Goal: Task Accomplishment & Management: Use online tool/utility

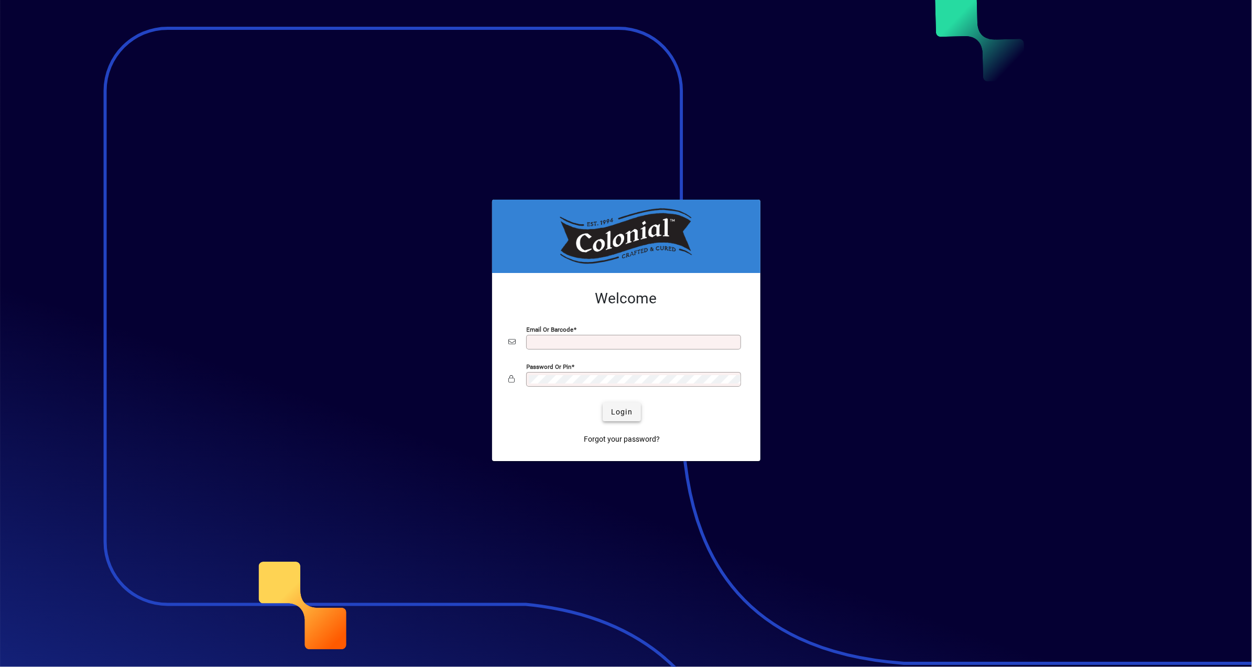
type input "**********"
click at [622, 410] on span "Login" at bounding box center [621, 412] width 21 height 11
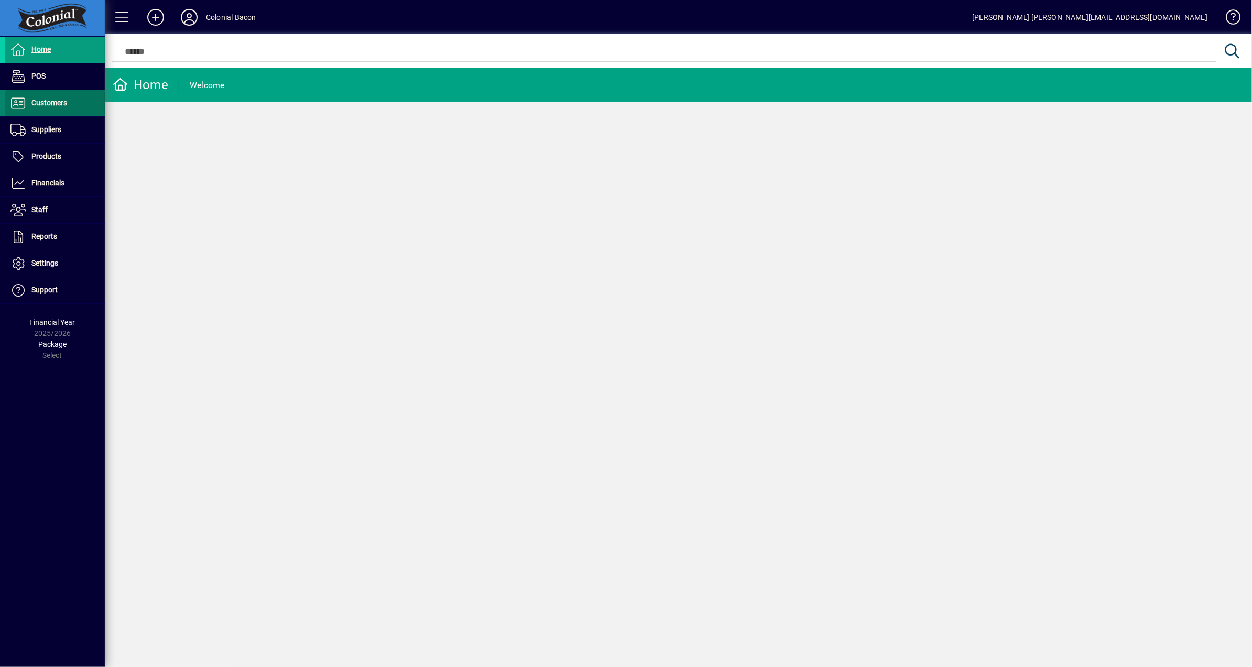
click at [49, 101] on span "Customers" at bounding box center [49, 103] width 36 height 8
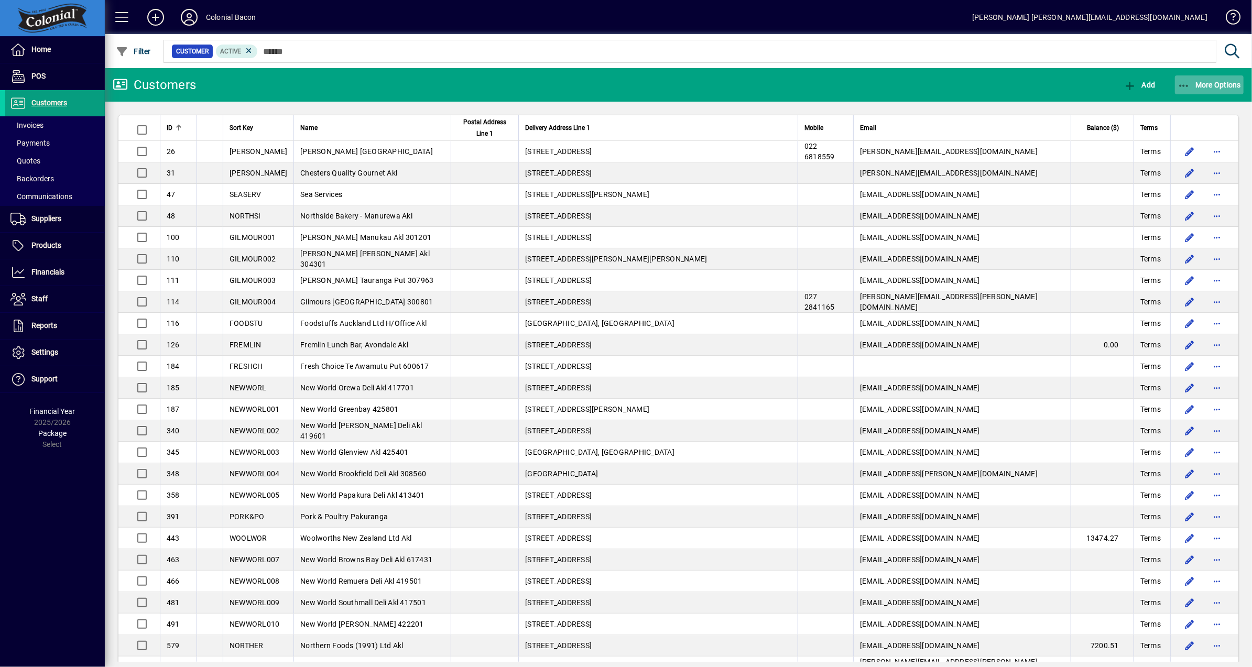
click at [1207, 88] on span "More Options" at bounding box center [1210, 85] width 64 height 8
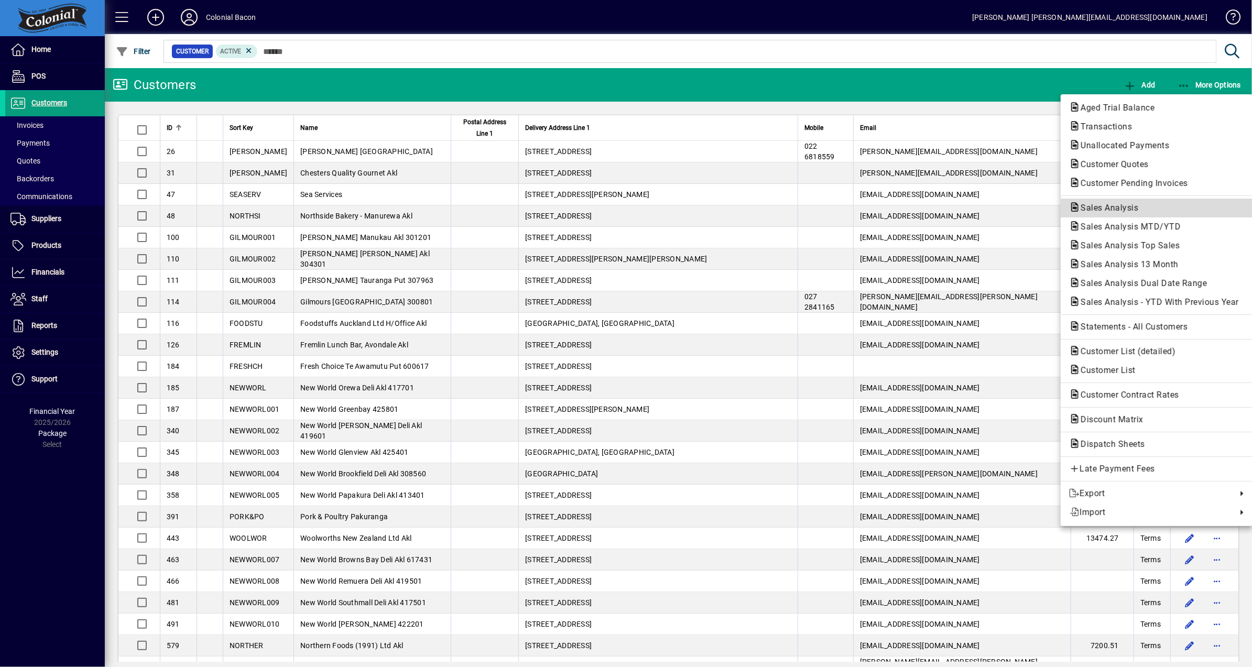
click at [1141, 204] on span "Sales Analysis" at bounding box center [1106, 208] width 74 height 10
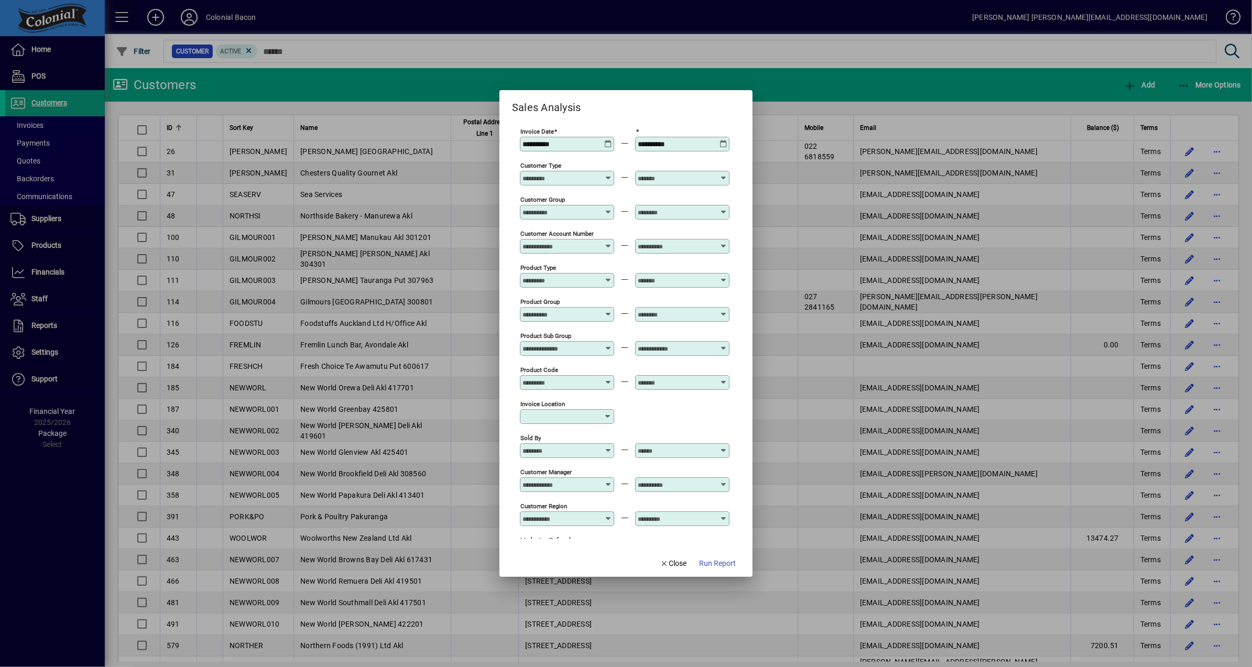
type input "**********"
click at [605, 140] on icon at bounding box center [608, 140] width 8 height 0
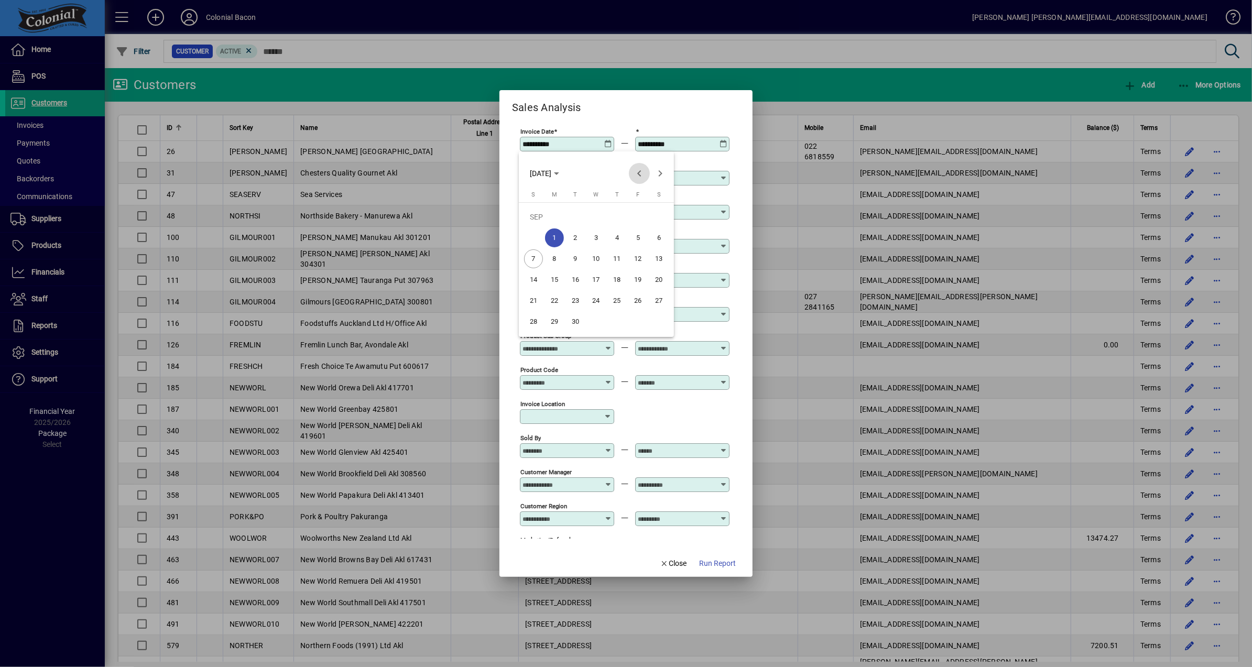
click at [641, 174] on span "Previous month" at bounding box center [639, 173] width 21 height 21
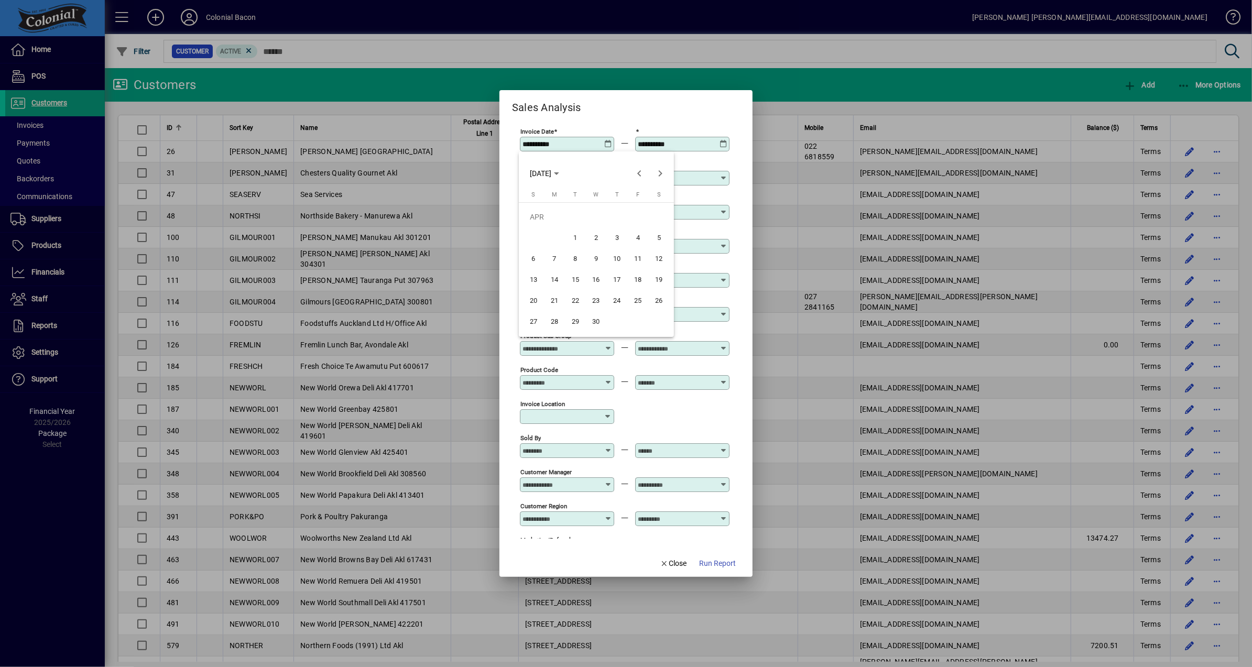
click at [579, 238] on span "1" at bounding box center [575, 238] width 19 height 19
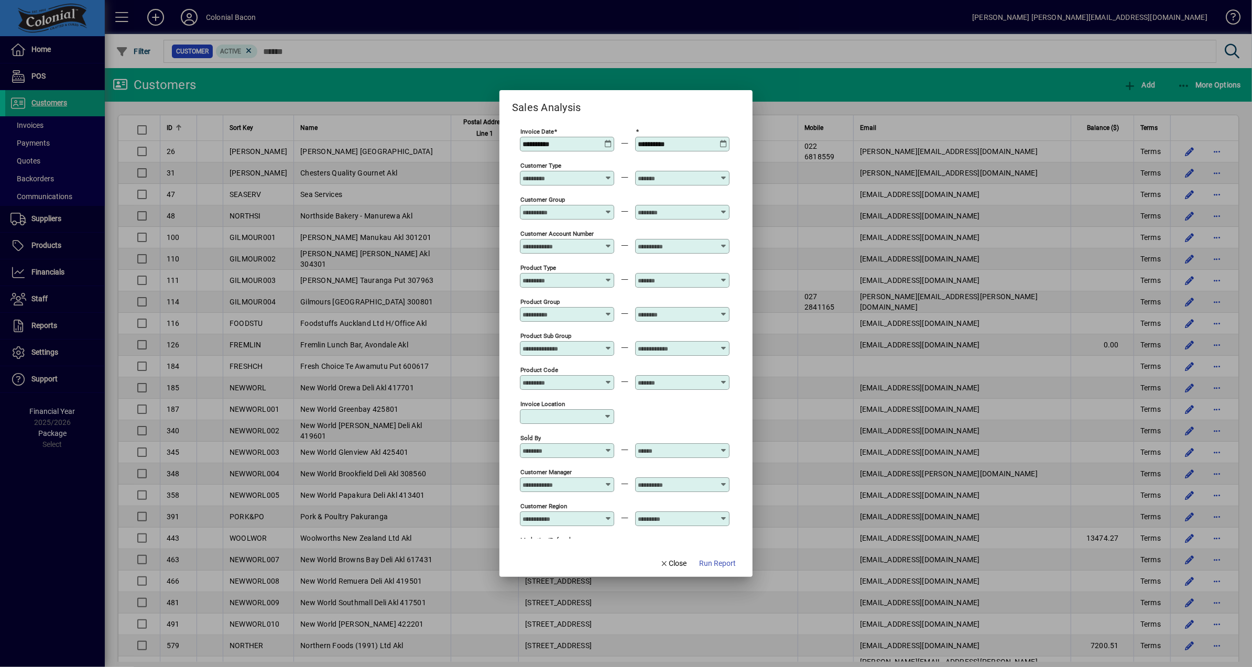
type input "**********"
click at [720, 140] on icon at bounding box center [724, 140] width 8 height 0
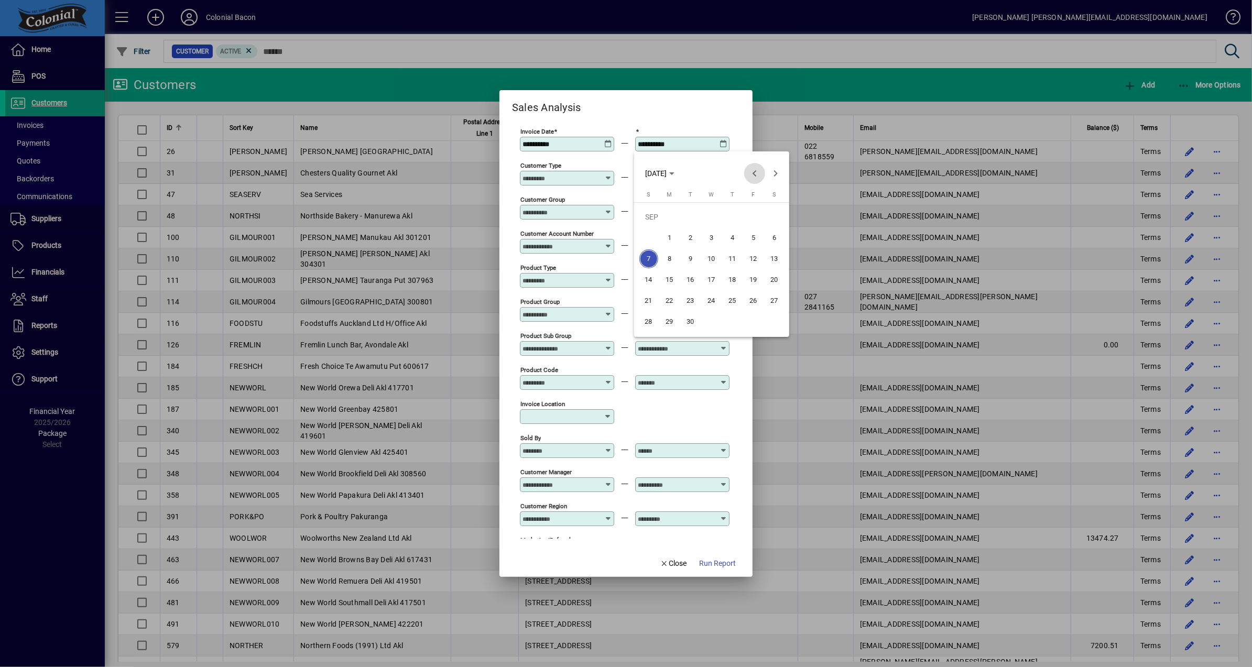
click at [755, 172] on span "Previous month" at bounding box center [754, 173] width 21 height 21
click at [665, 322] on span "30" at bounding box center [669, 321] width 19 height 19
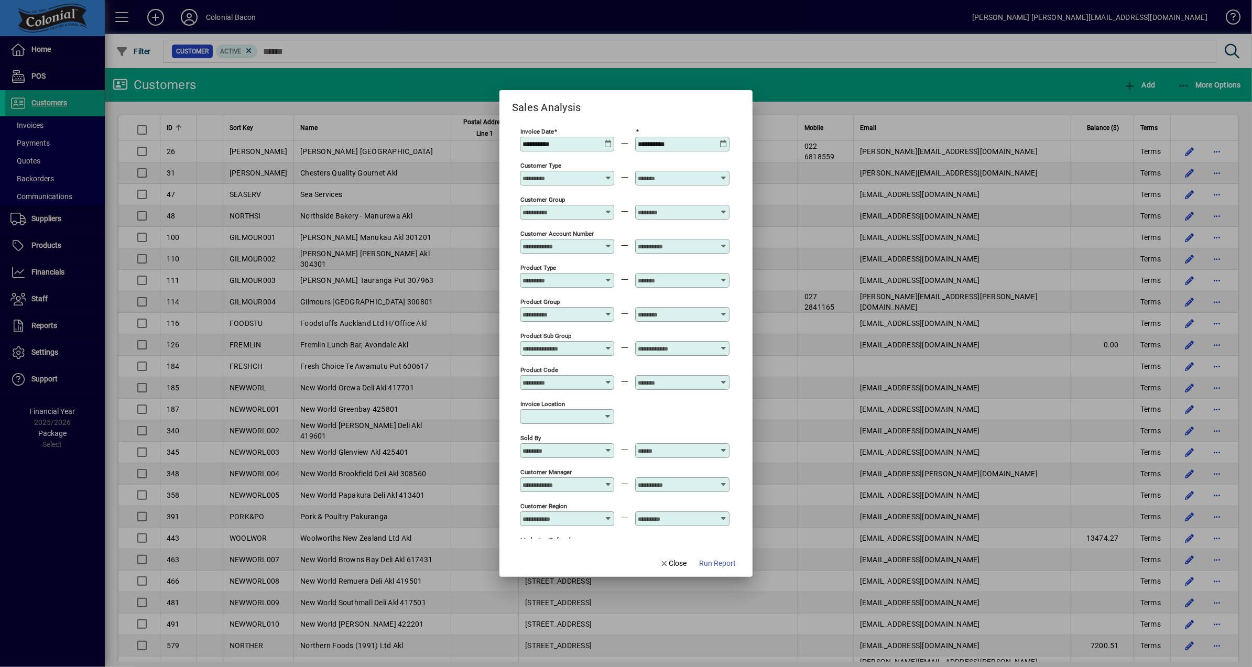
type input "**********"
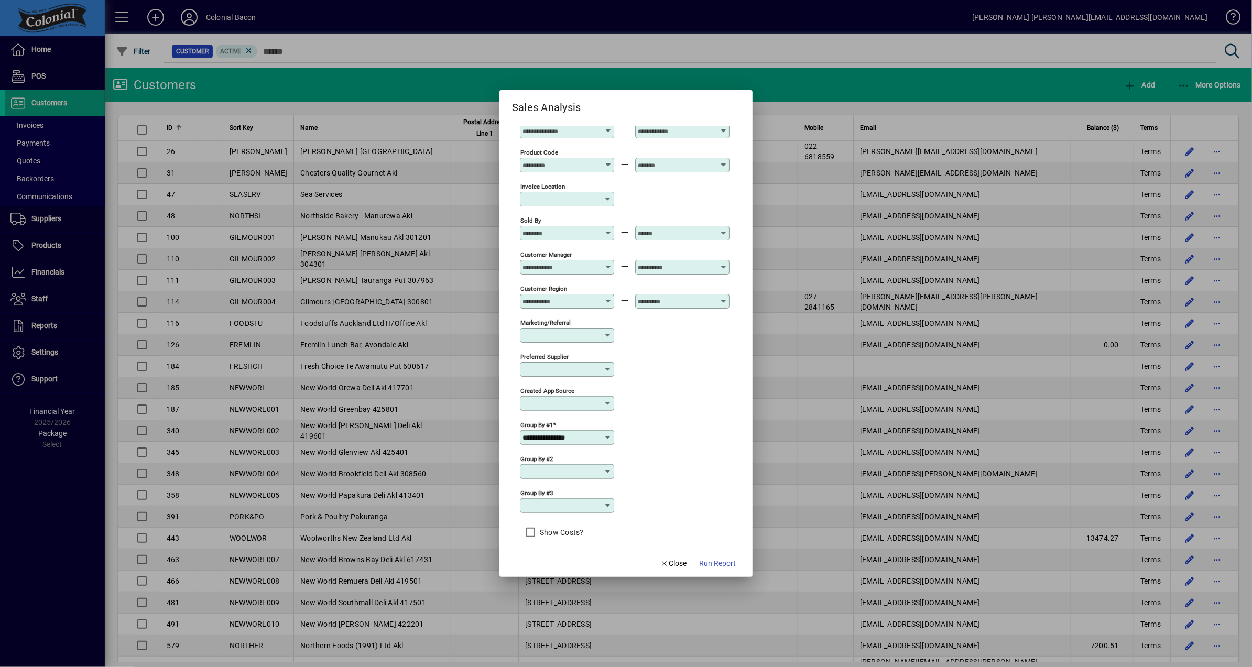
click at [603, 464] on div "Group by #2" at bounding box center [567, 471] width 94 height 15
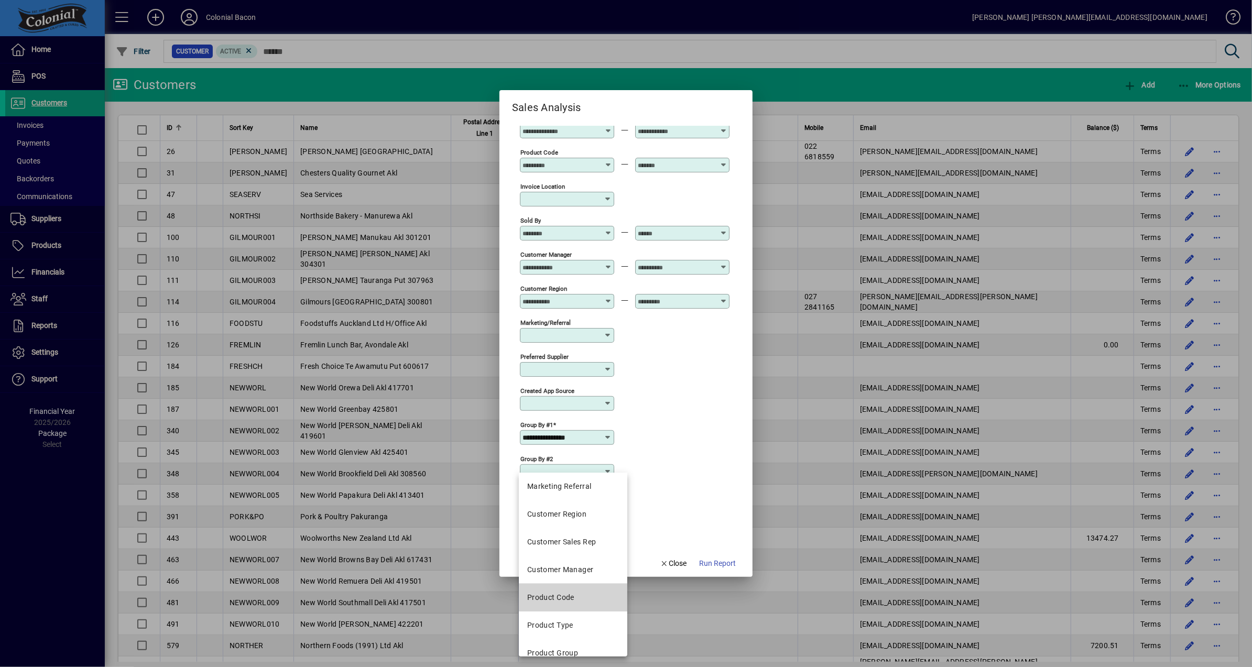
click at [581, 592] on mat-option "Product Code" at bounding box center [573, 598] width 108 height 28
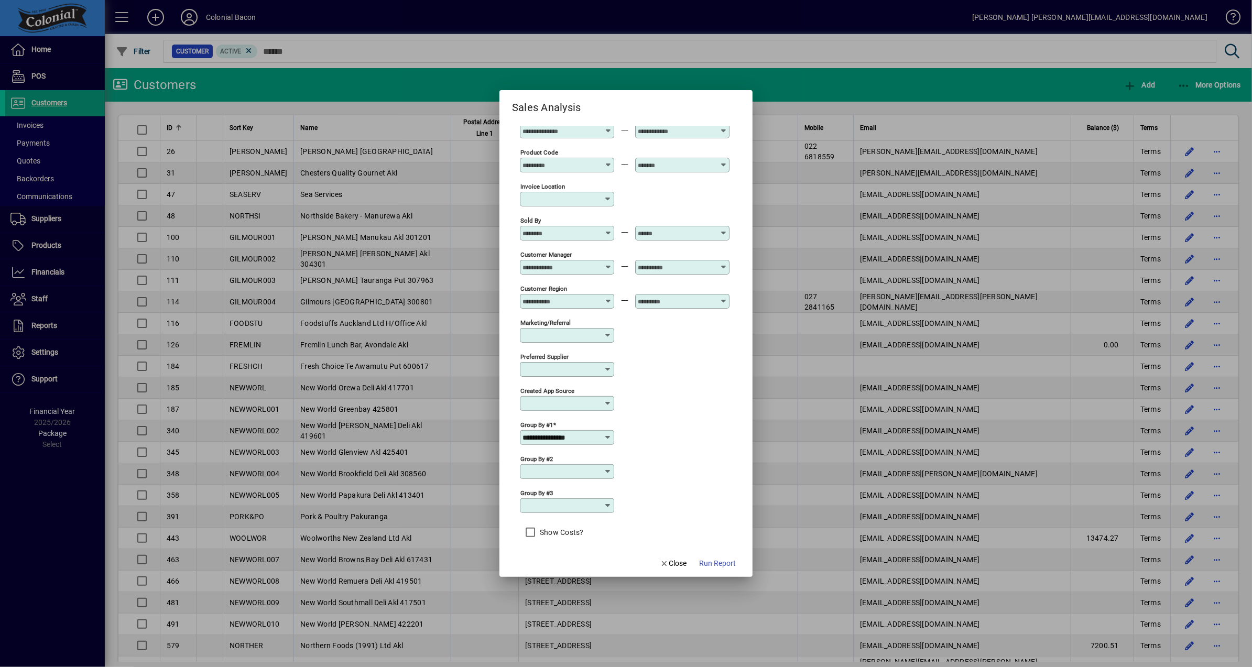
type input "**********"
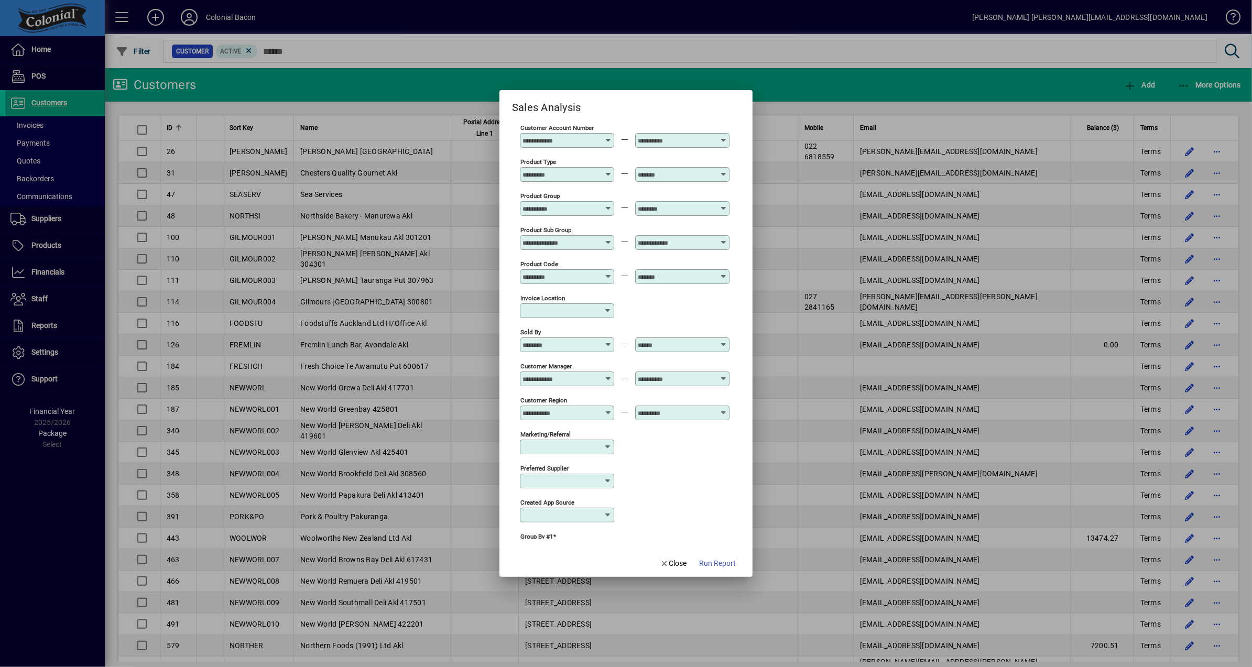
scroll to position [100, 0]
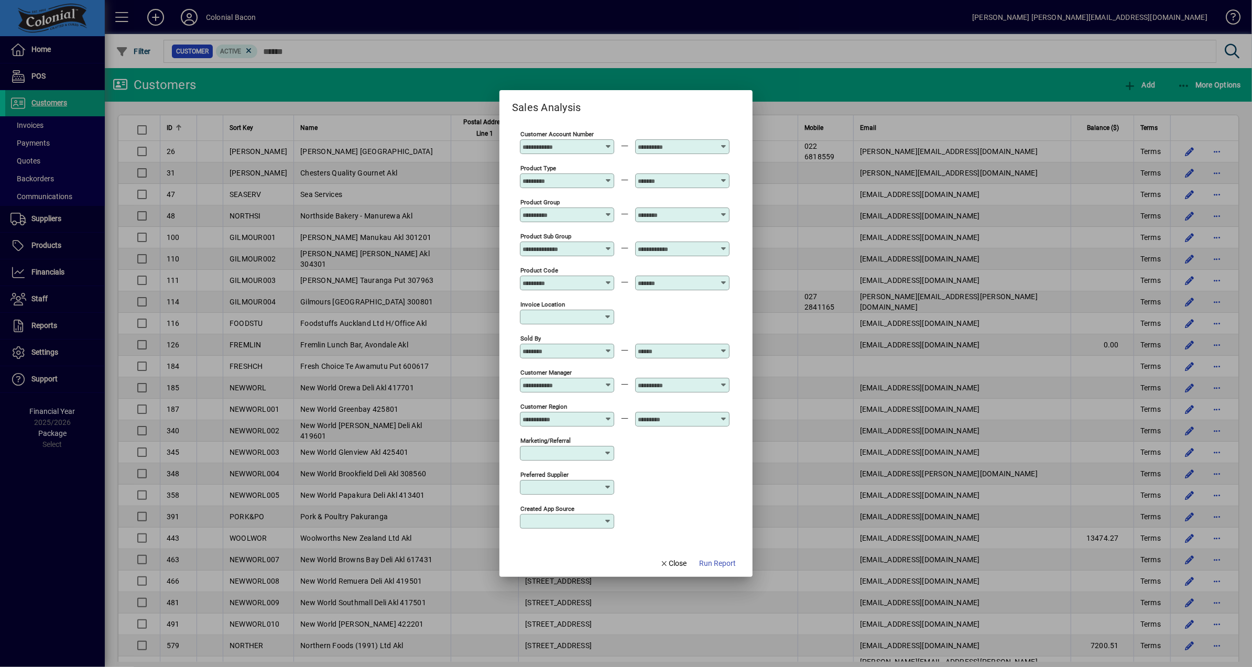
click at [606, 211] on icon at bounding box center [608, 211] width 8 height 0
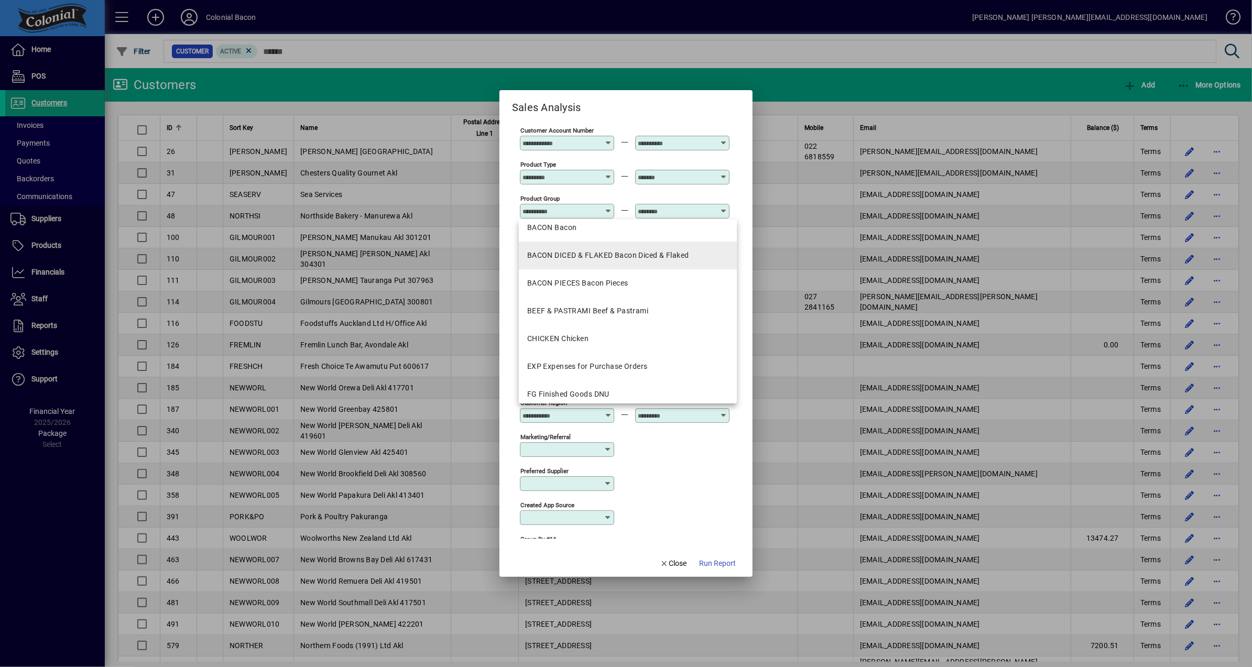
scroll to position [0, 0]
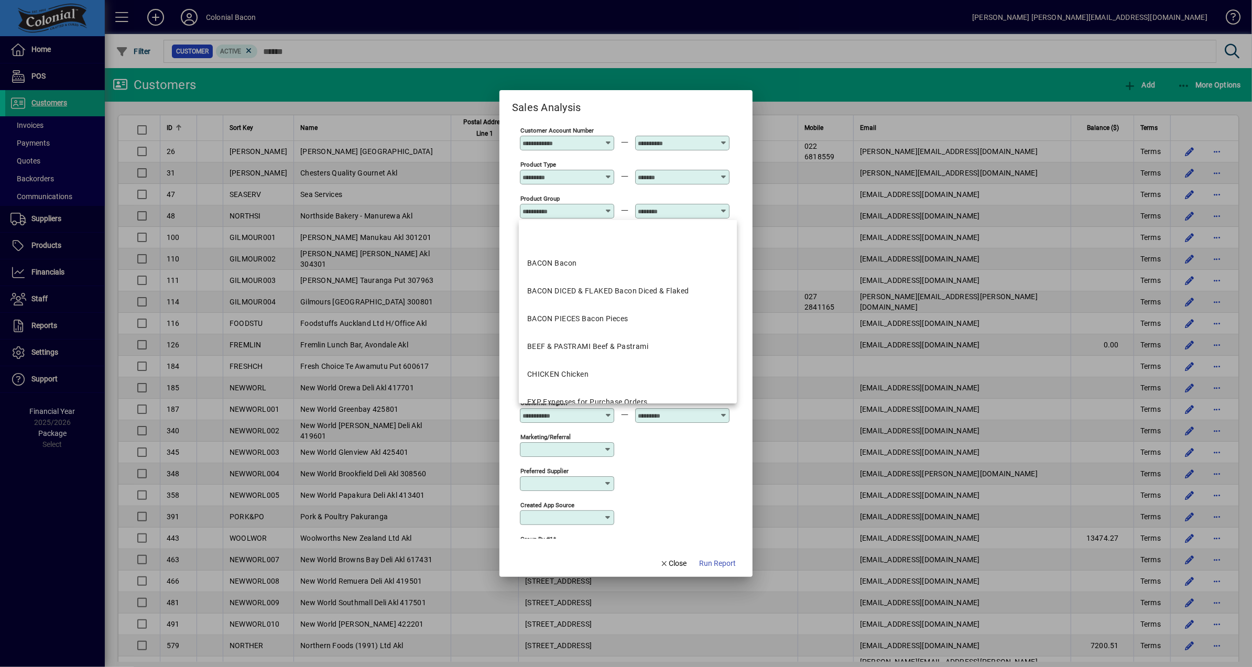
click at [659, 472] on div "Preferred supplier" at bounding box center [625, 483] width 210 height 34
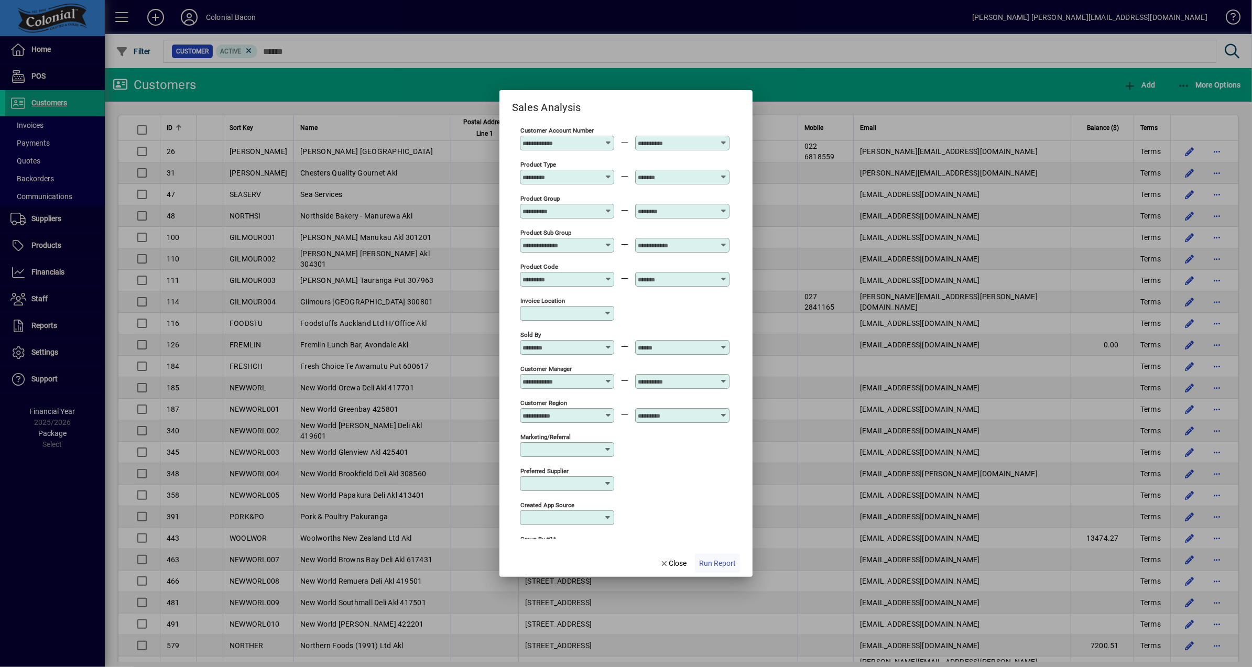
click at [718, 563] on span "Run Report" at bounding box center [717, 563] width 37 height 11
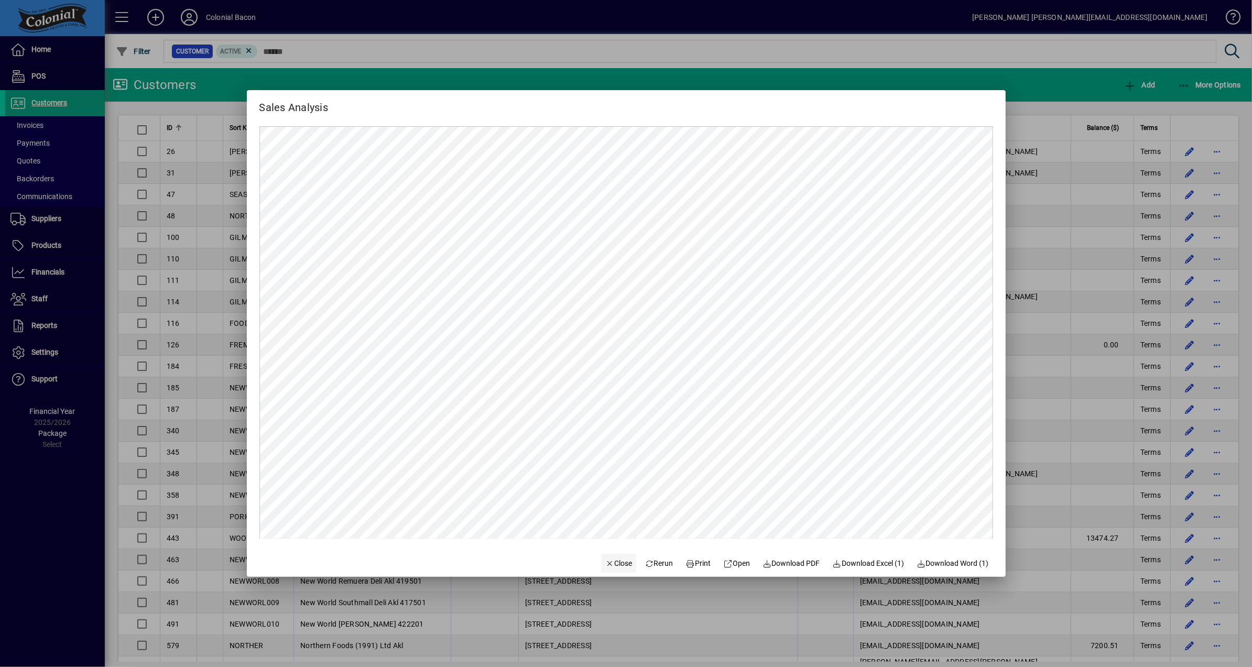
click at [619, 564] on span "Close" at bounding box center [618, 563] width 27 height 11
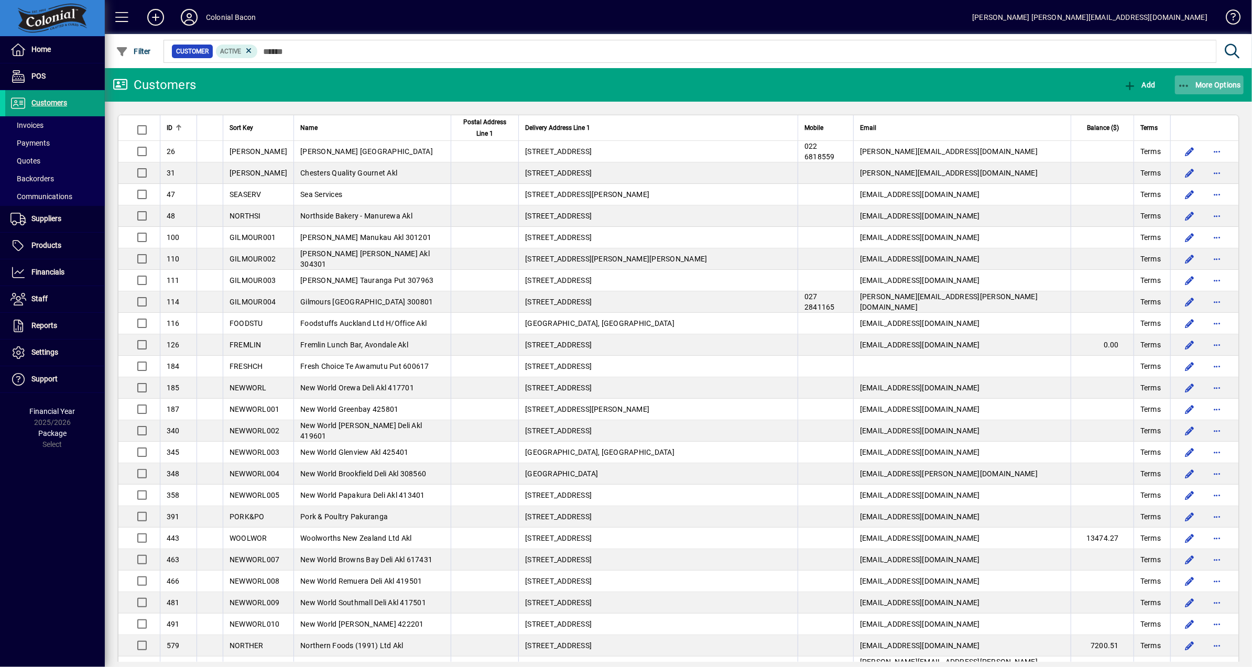
click at [1227, 83] on span "More Options" at bounding box center [1210, 85] width 64 height 8
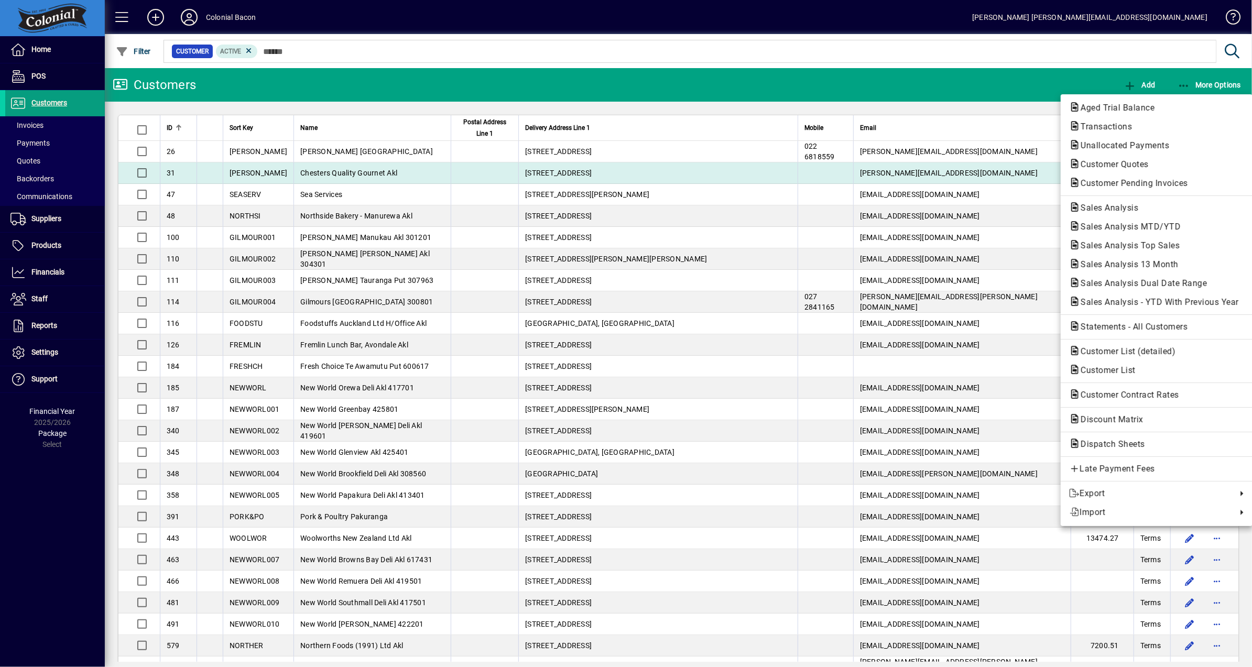
click at [1148, 180] on span "Customer Pending Invoices" at bounding box center [1131, 183] width 124 height 10
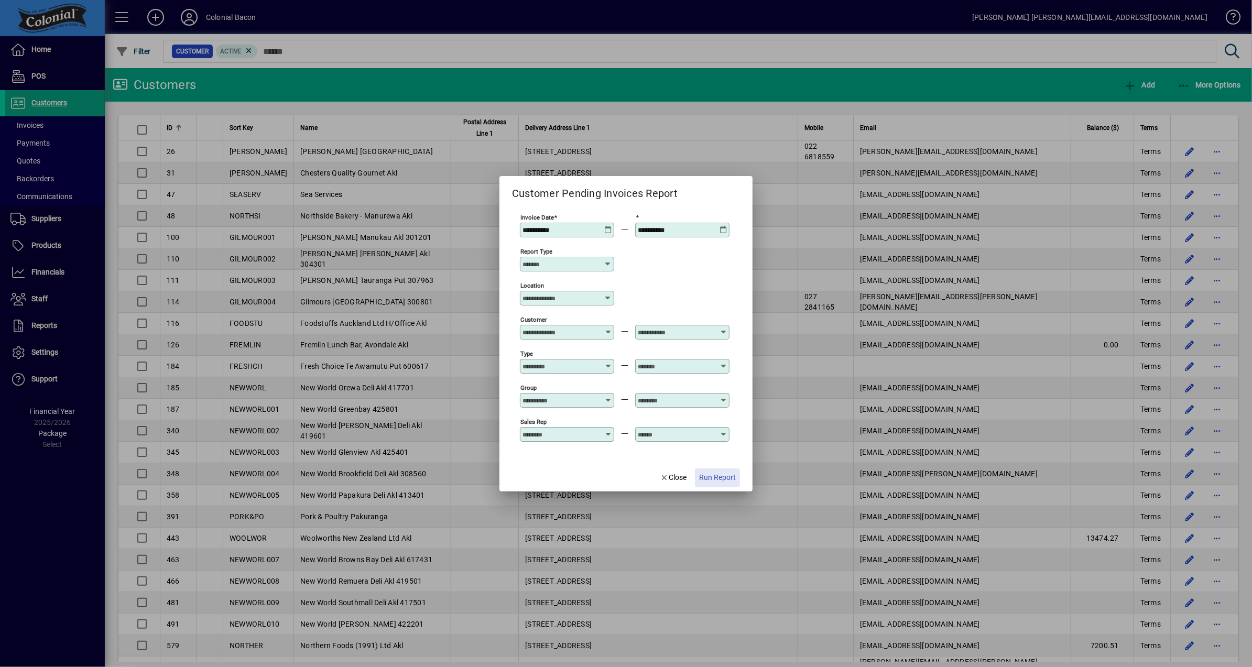
click at [719, 478] on span "Run Report" at bounding box center [717, 477] width 37 height 11
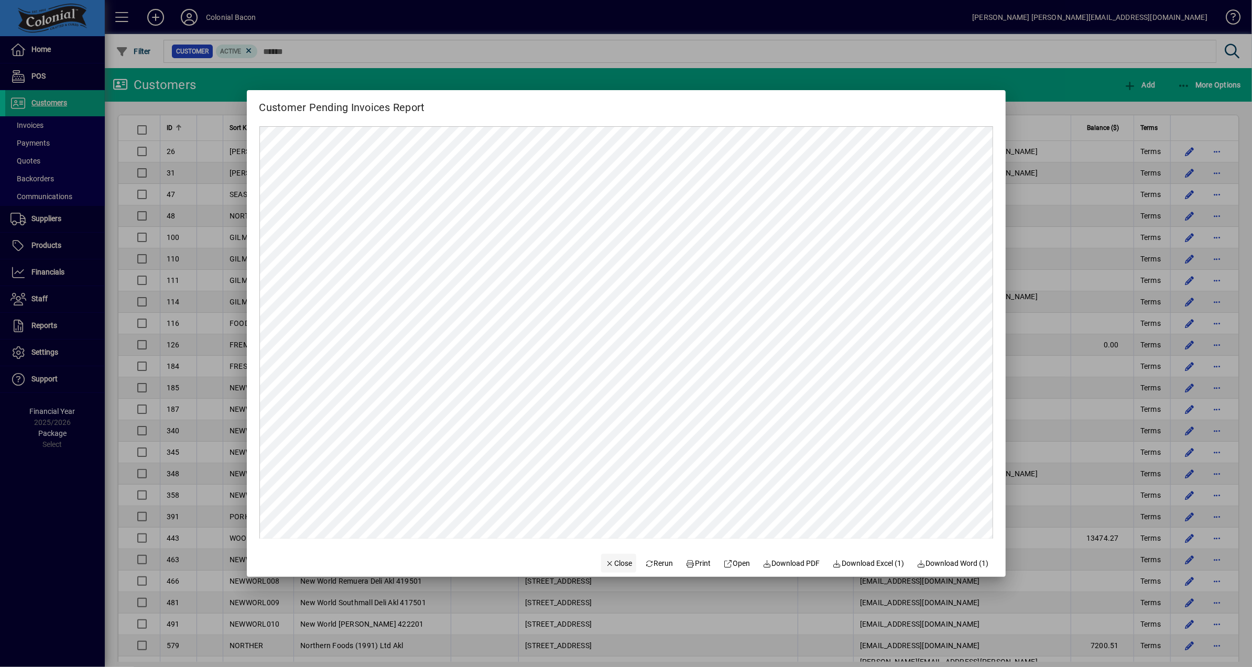
click at [622, 563] on span "Close" at bounding box center [618, 563] width 27 height 11
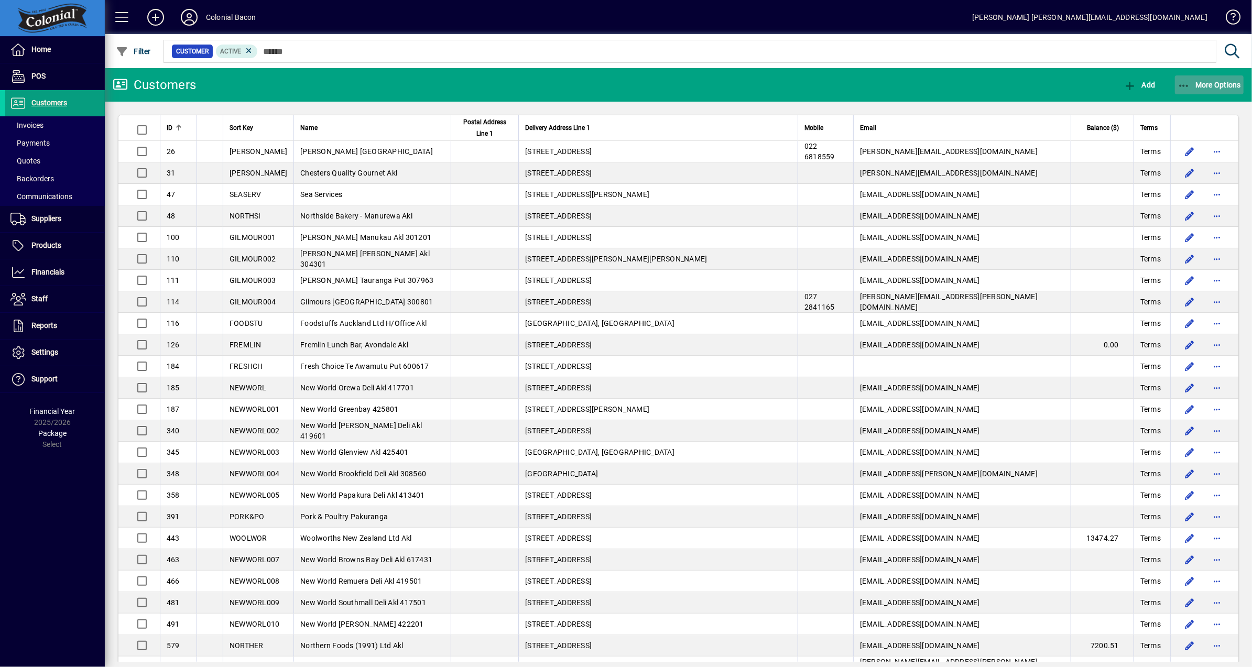
click at [1208, 85] on span "More Options" at bounding box center [1210, 85] width 64 height 8
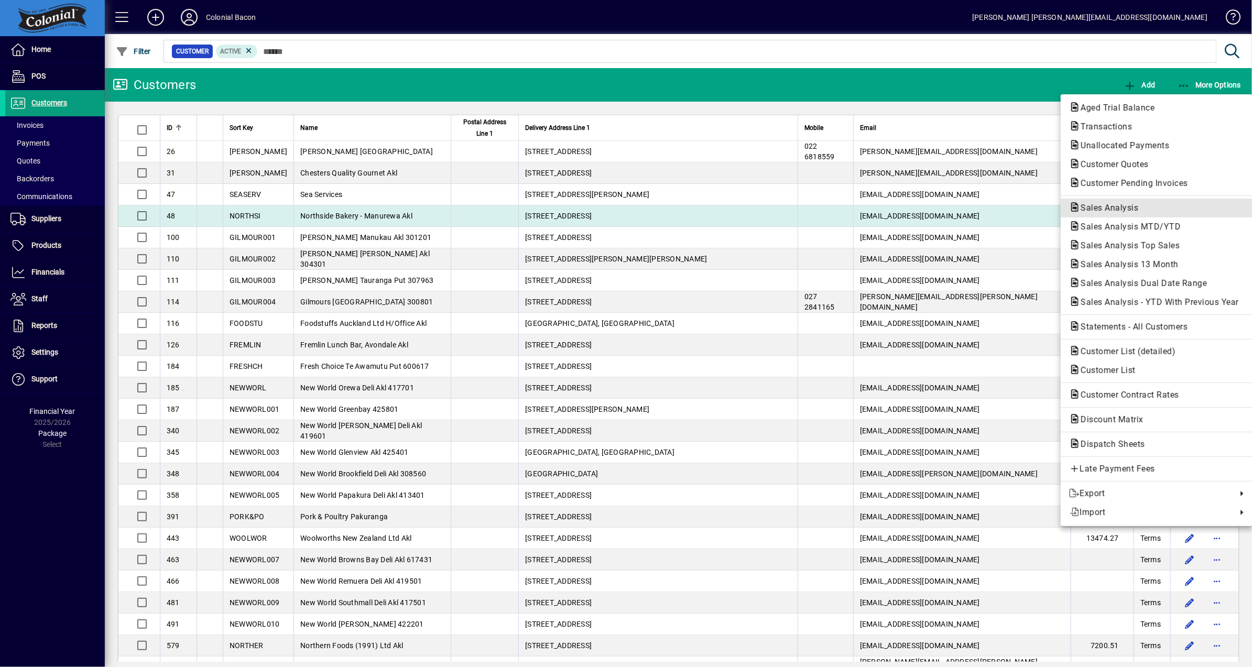
click at [1130, 208] on span "Sales Analysis" at bounding box center [1106, 208] width 74 height 10
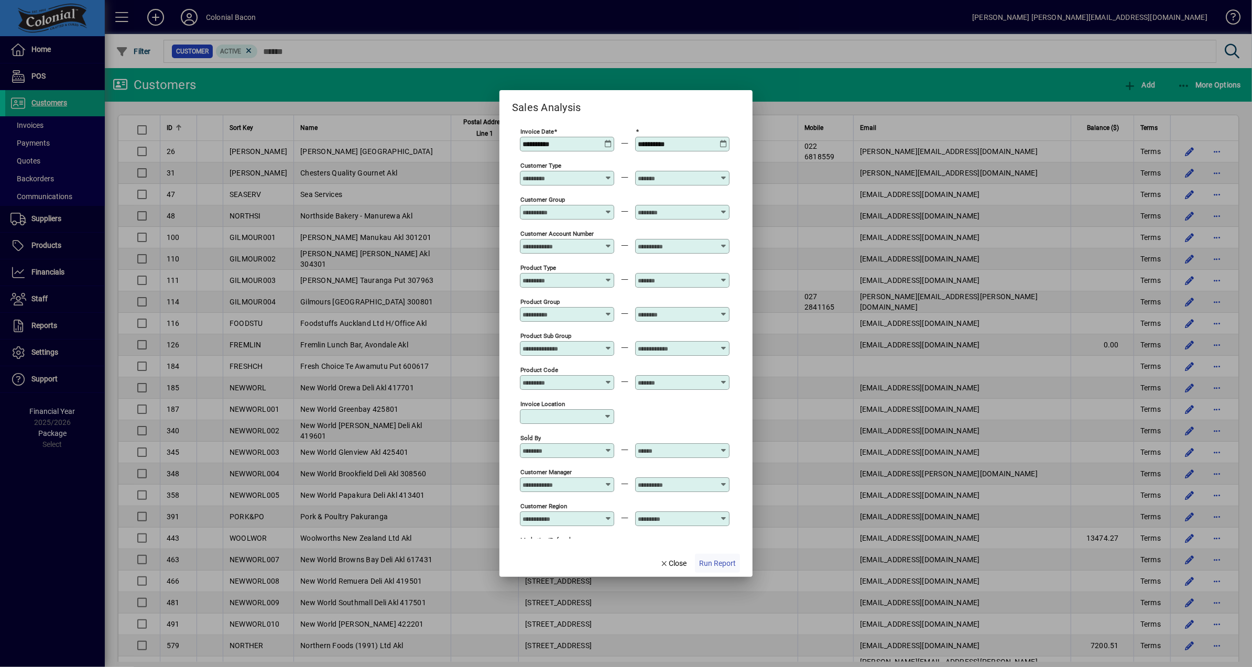
click at [707, 561] on span "Run Report" at bounding box center [717, 563] width 37 height 11
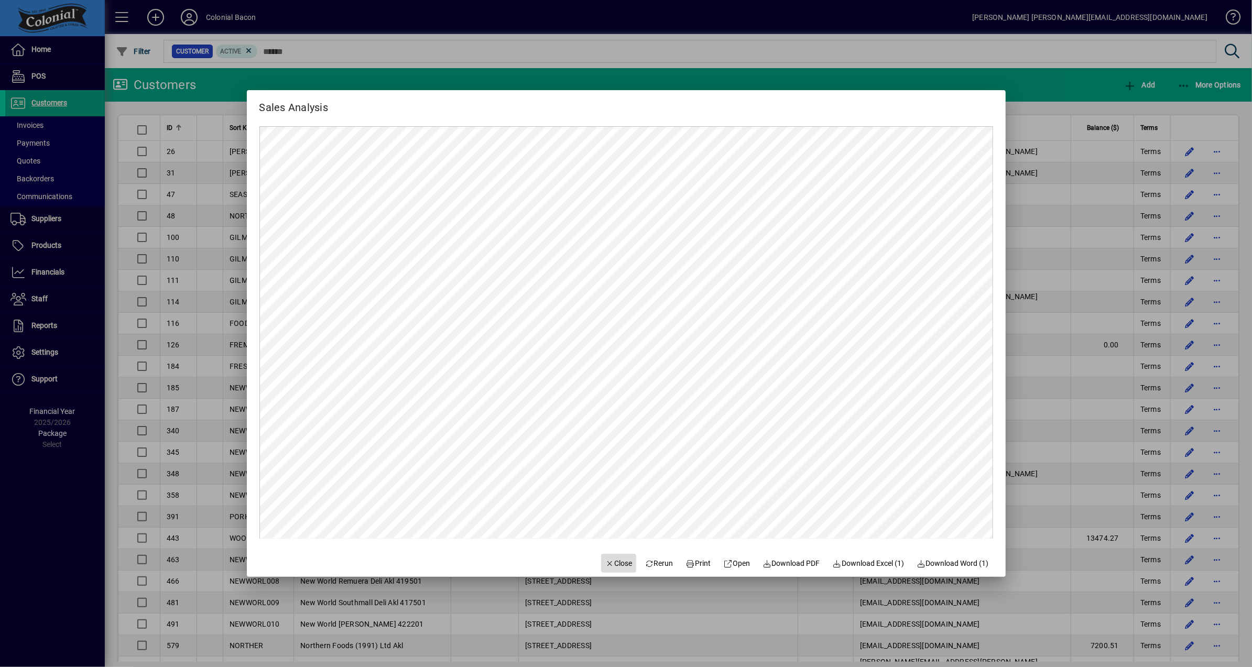
click at [613, 560] on span "Close" at bounding box center [618, 563] width 27 height 11
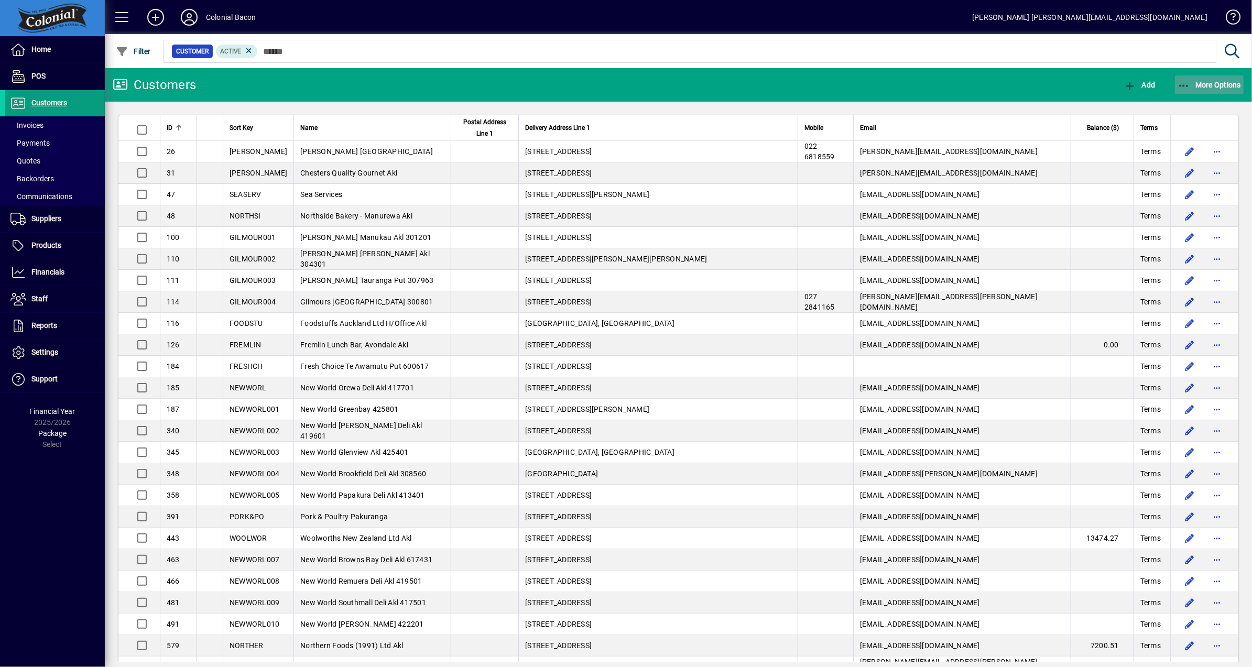
click at [1204, 80] on span "button" at bounding box center [1209, 84] width 69 height 25
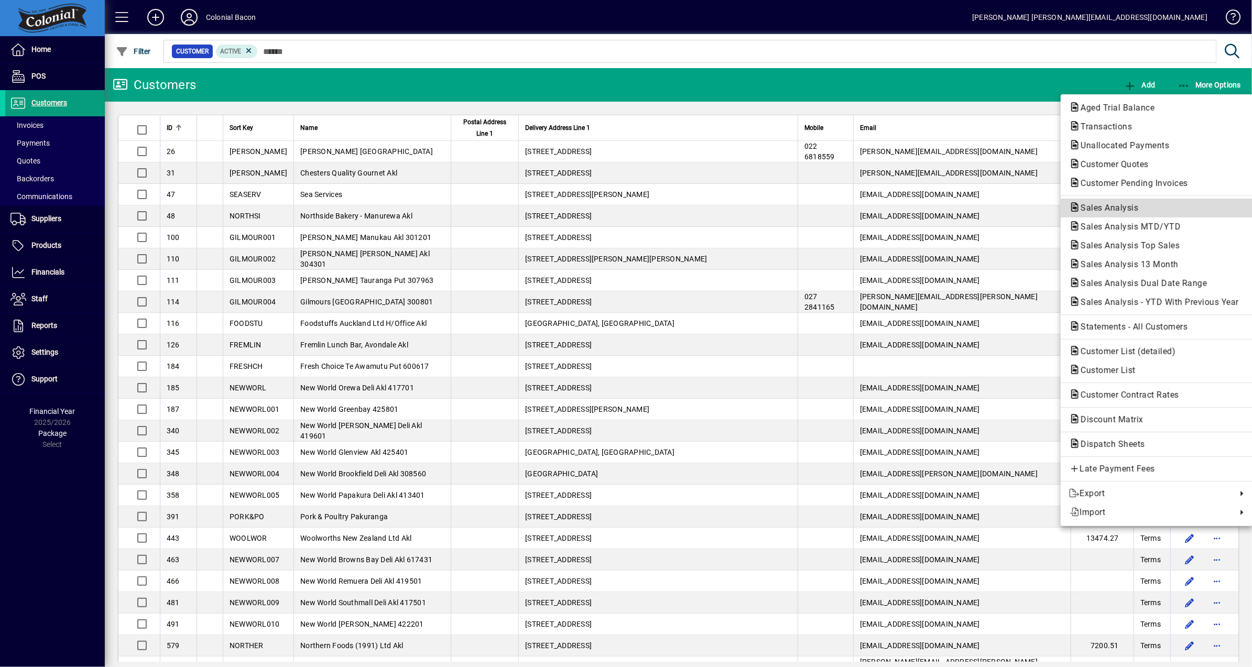
click at [1128, 208] on span "Sales Analysis" at bounding box center [1106, 208] width 74 height 10
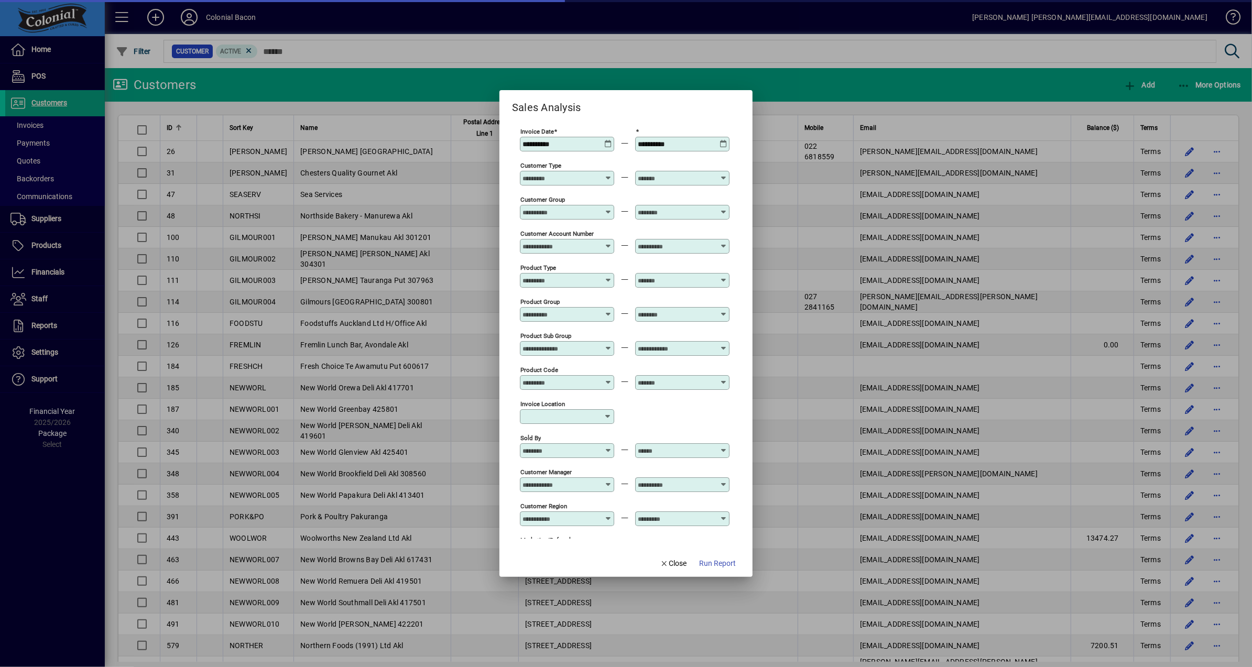
type input "**********"
click at [609, 140] on icon at bounding box center [608, 140] width 8 height 0
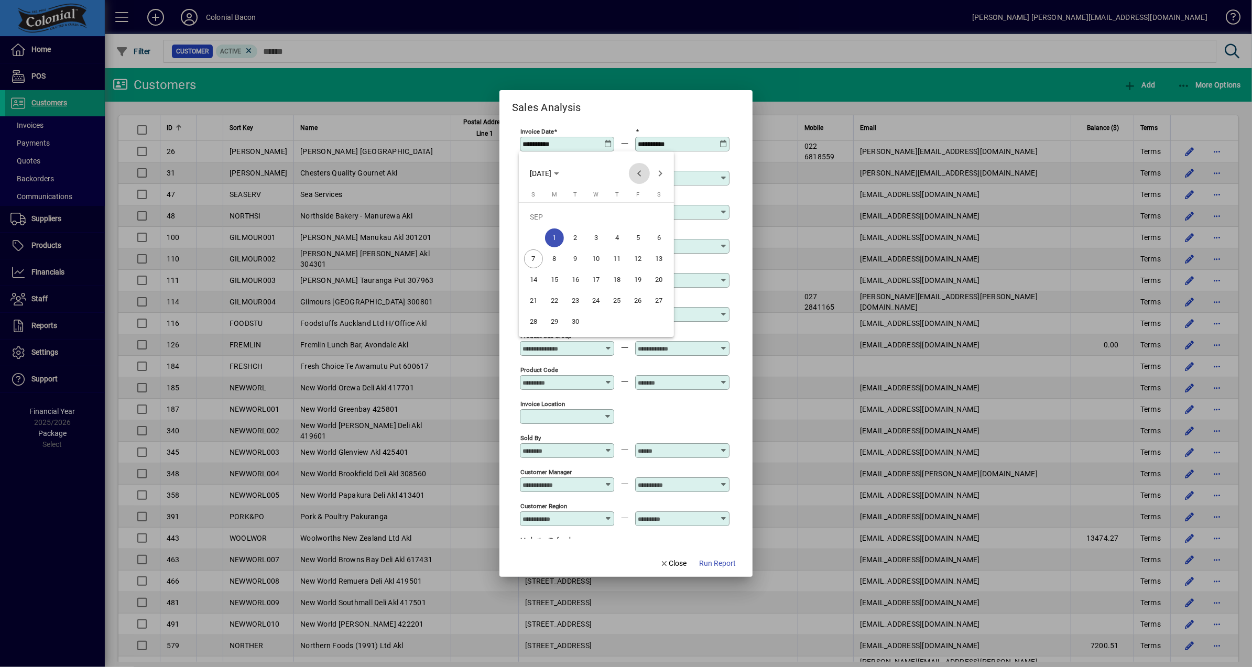
click at [642, 175] on span "Previous month" at bounding box center [639, 173] width 21 height 21
drag, startPoint x: 551, startPoint y: 279, endPoint x: 617, endPoint y: 227, distance: 84.0
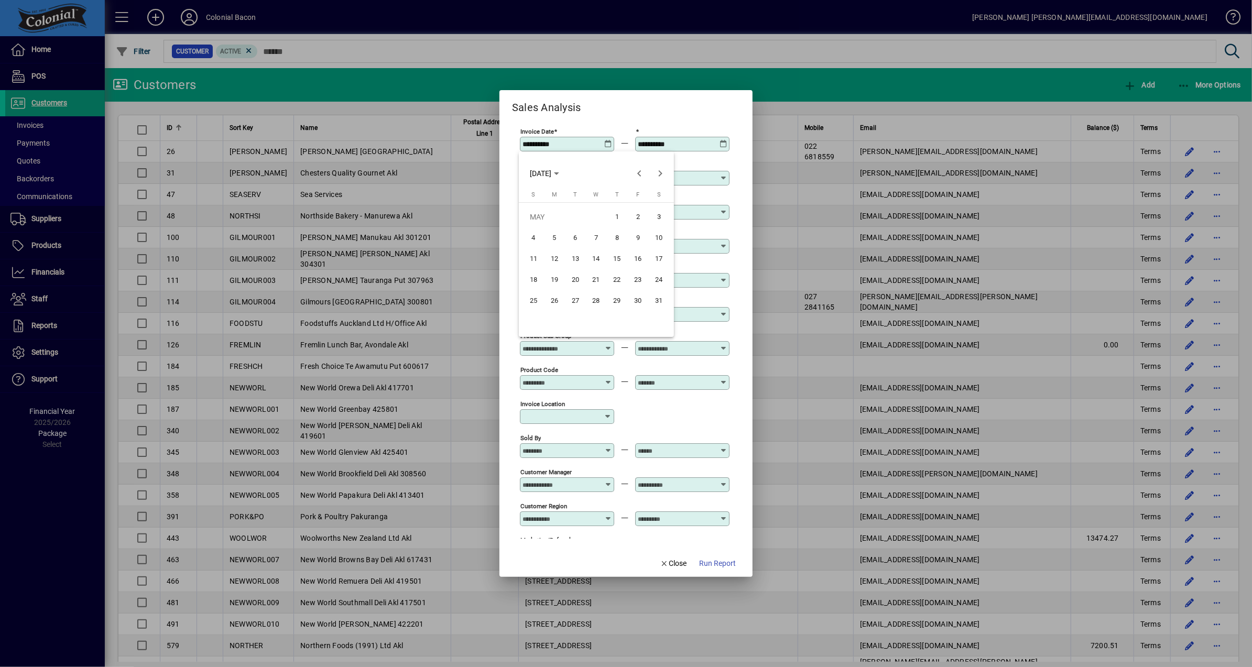
click at [551, 279] on span "19" at bounding box center [554, 279] width 19 height 19
type input "**********"
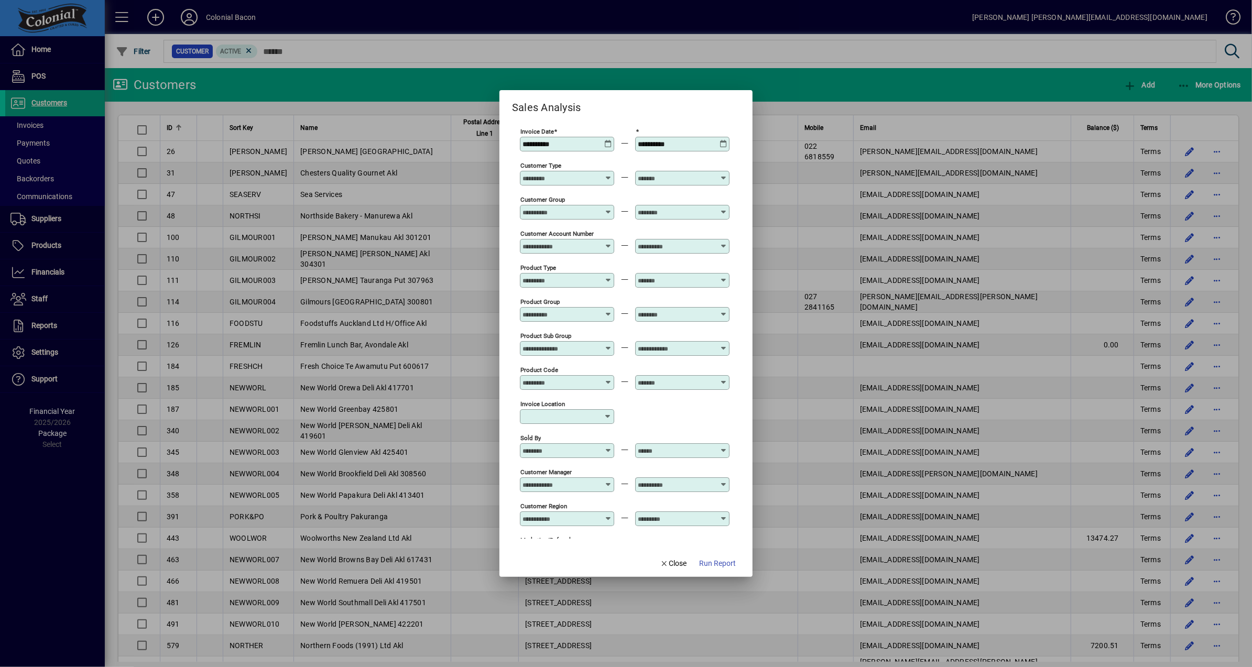
click at [722, 140] on icon at bounding box center [724, 140] width 8 height 0
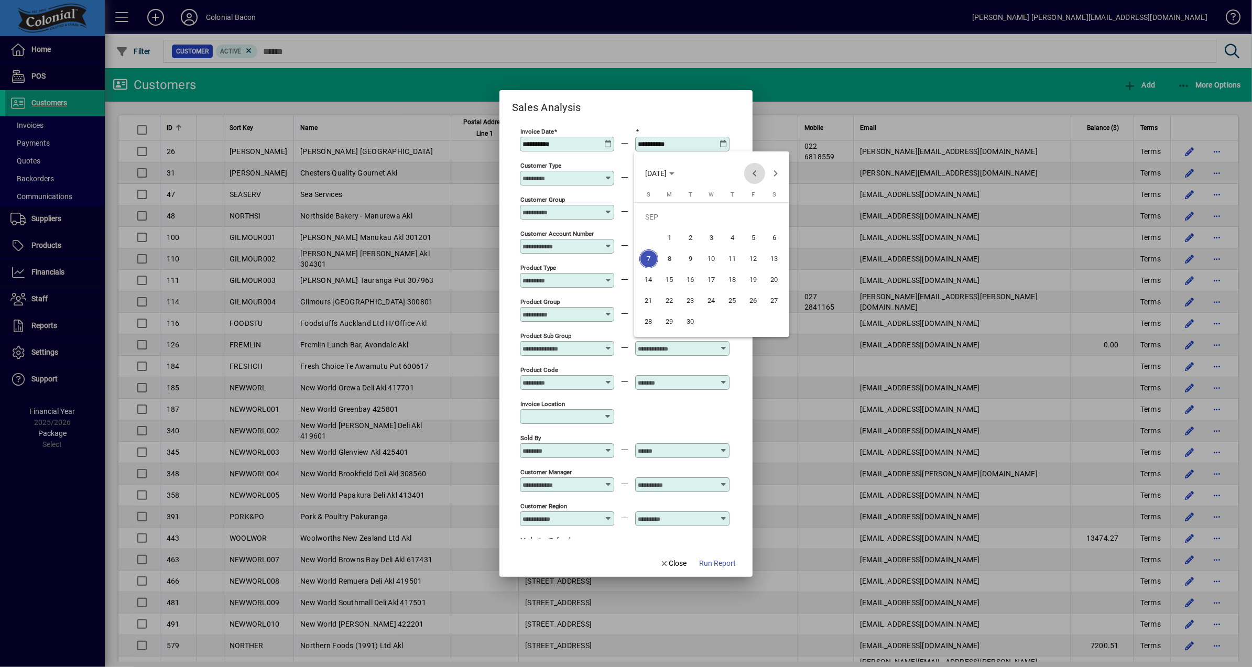
click at [752, 171] on span "Previous month" at bounding box center [754, 173] width 21 height 21
click at [755, 277] on span "23" at bounding box center [753, 279] width 19 height 19
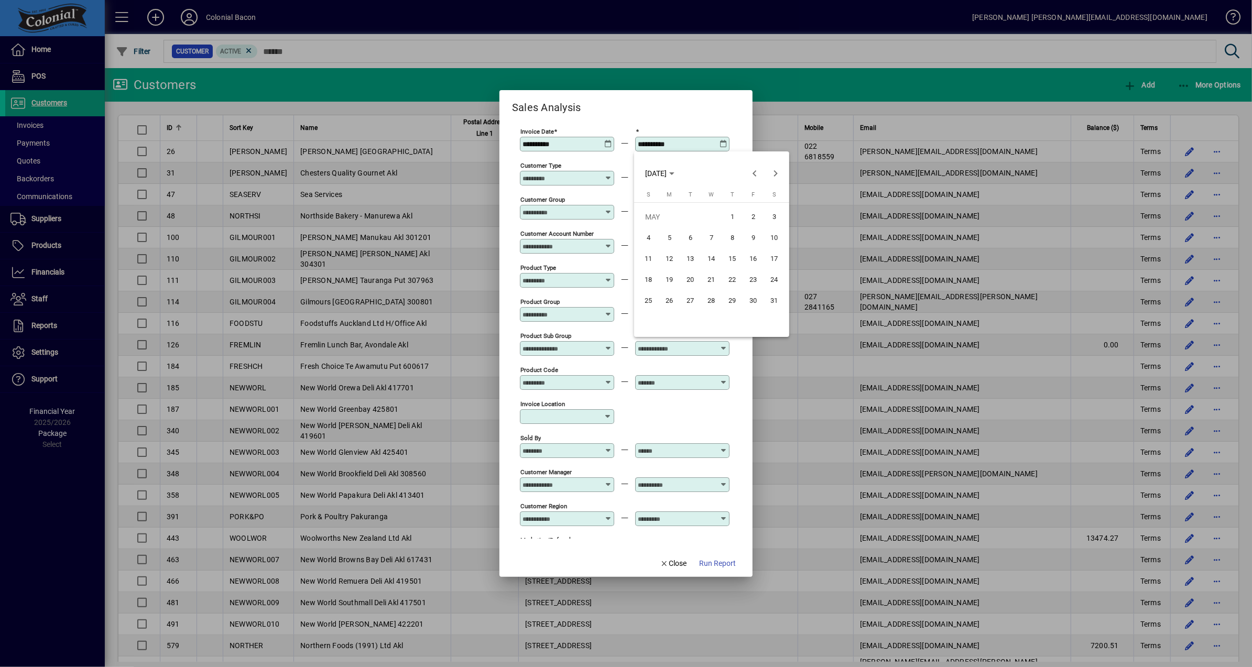
type input "**********"
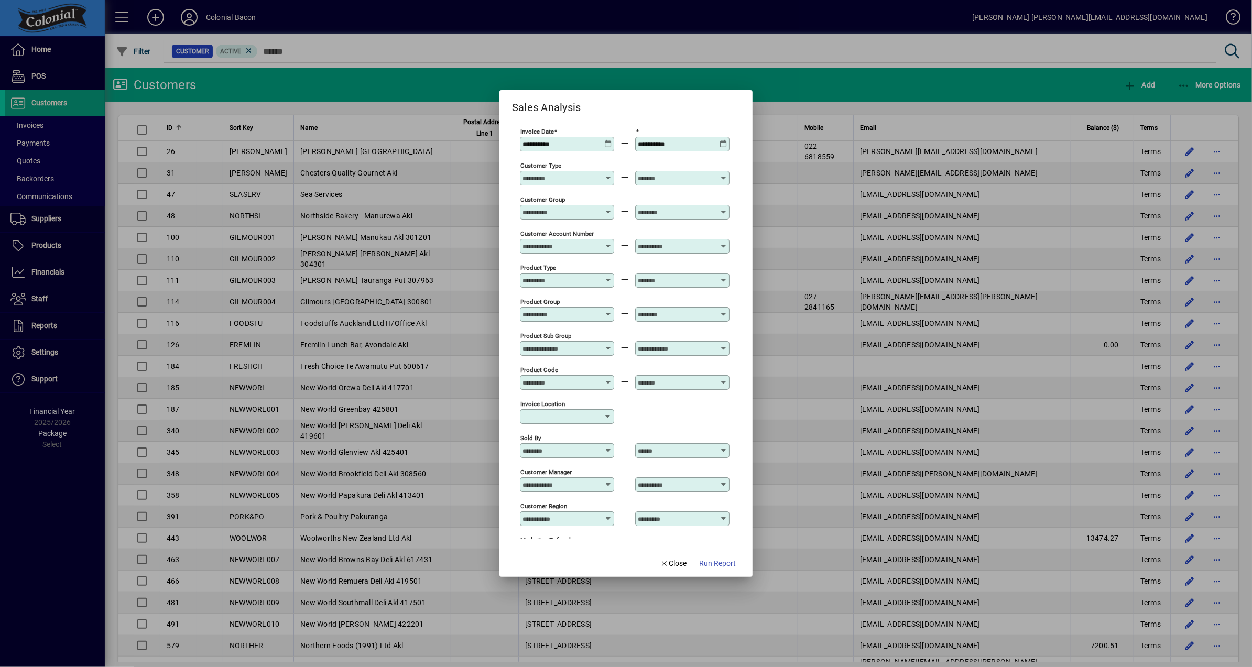
drag, startPoint x: 720, startPoint y: 562, endPoint x: 713, endPoint y: 552, distance: 11.6
click at [719, 562] on span "Run Report" at bounding box center [717, 563] width 37 height 11
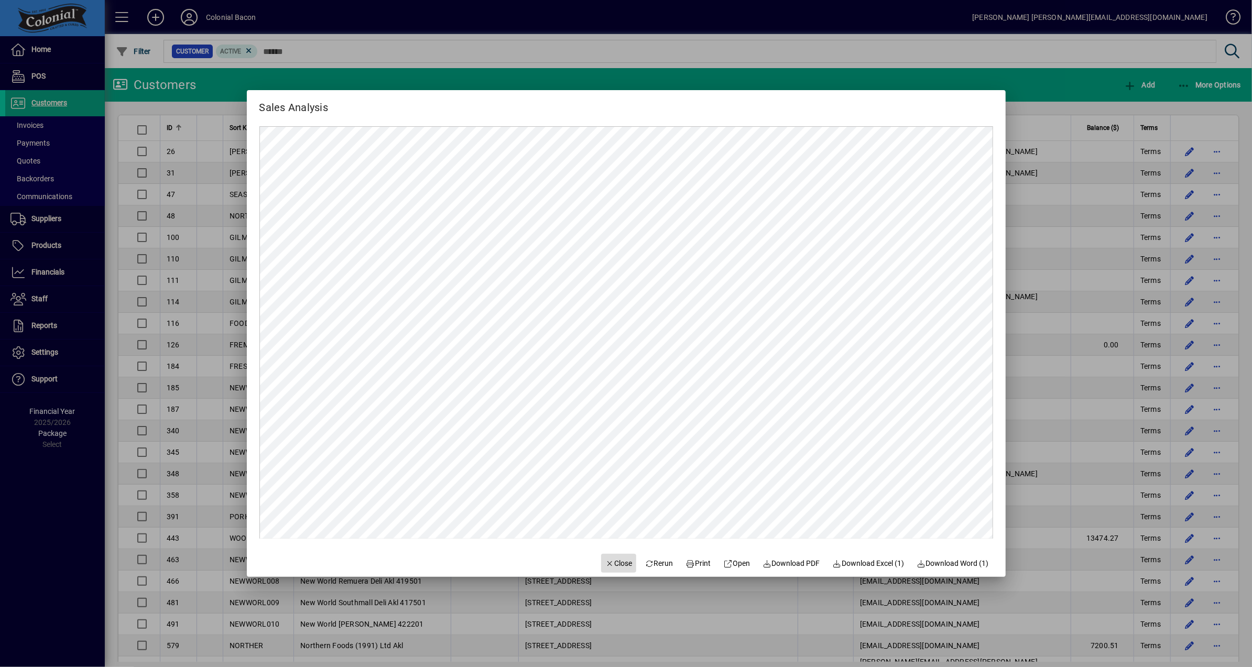
click at [616, 565] on span "Close" at bounding box center [618, 563] width 27 height 11
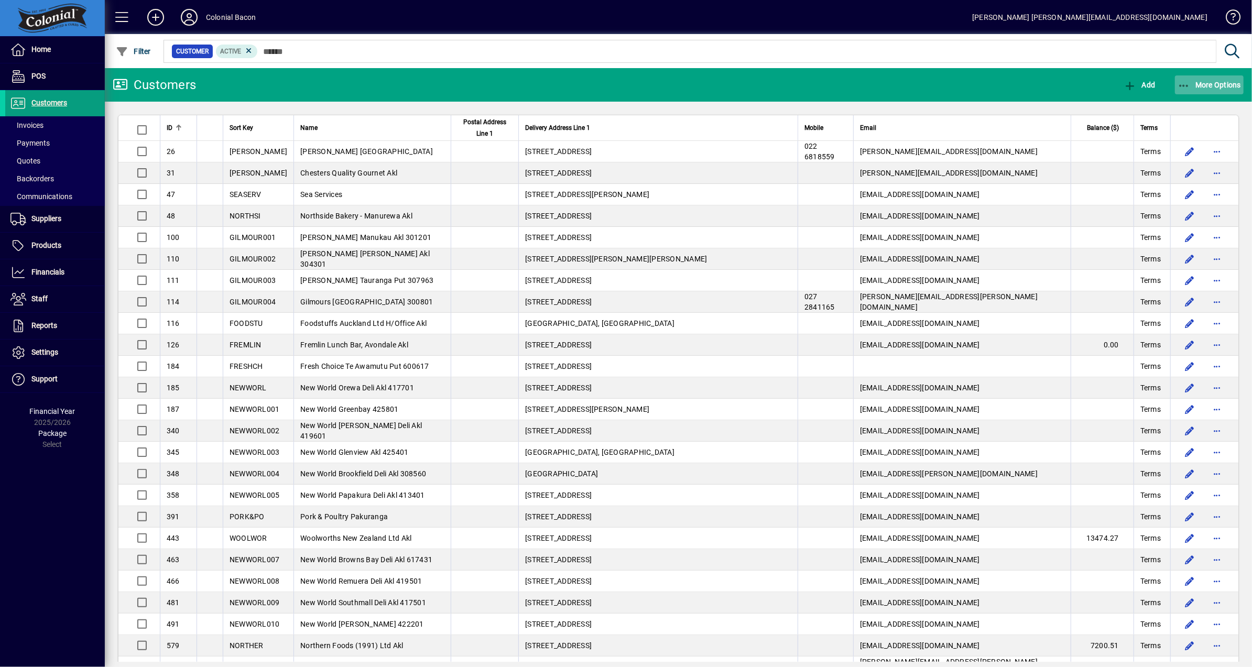
click at [1210, 86] on span "More Options" at bounding box center [1210, 85] width 64 height 8
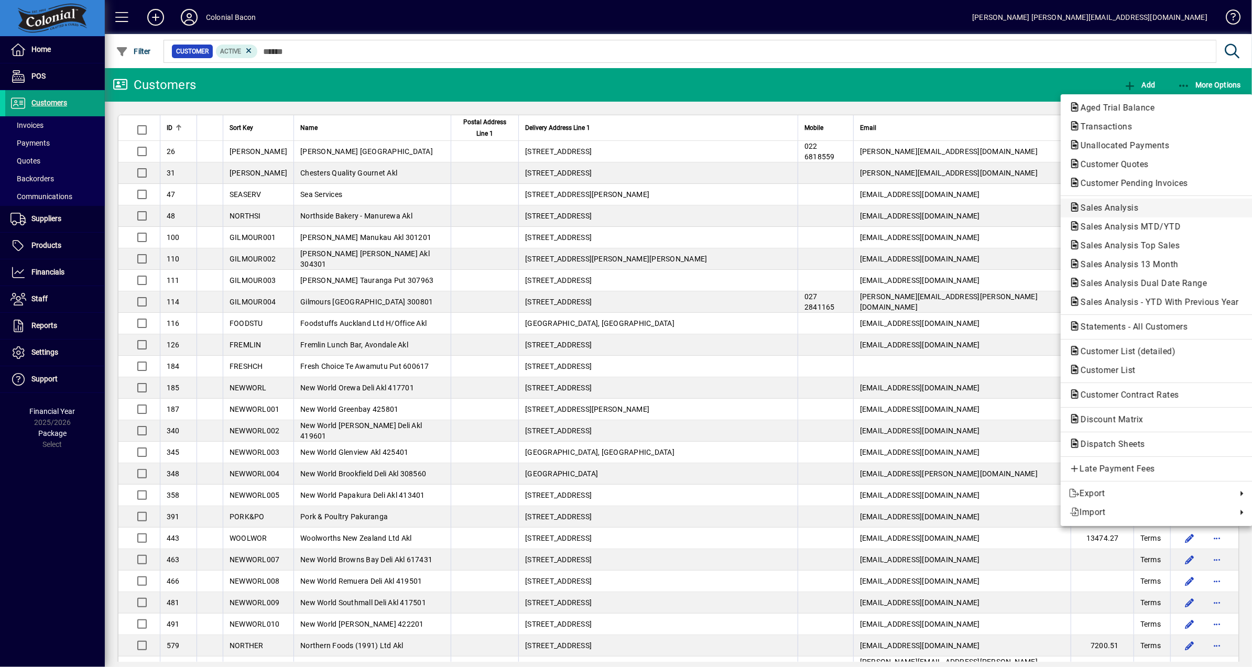
click at [1149, 205] on span "Sales Analysis" at bounding box center [1156, 208] width 175 height 13
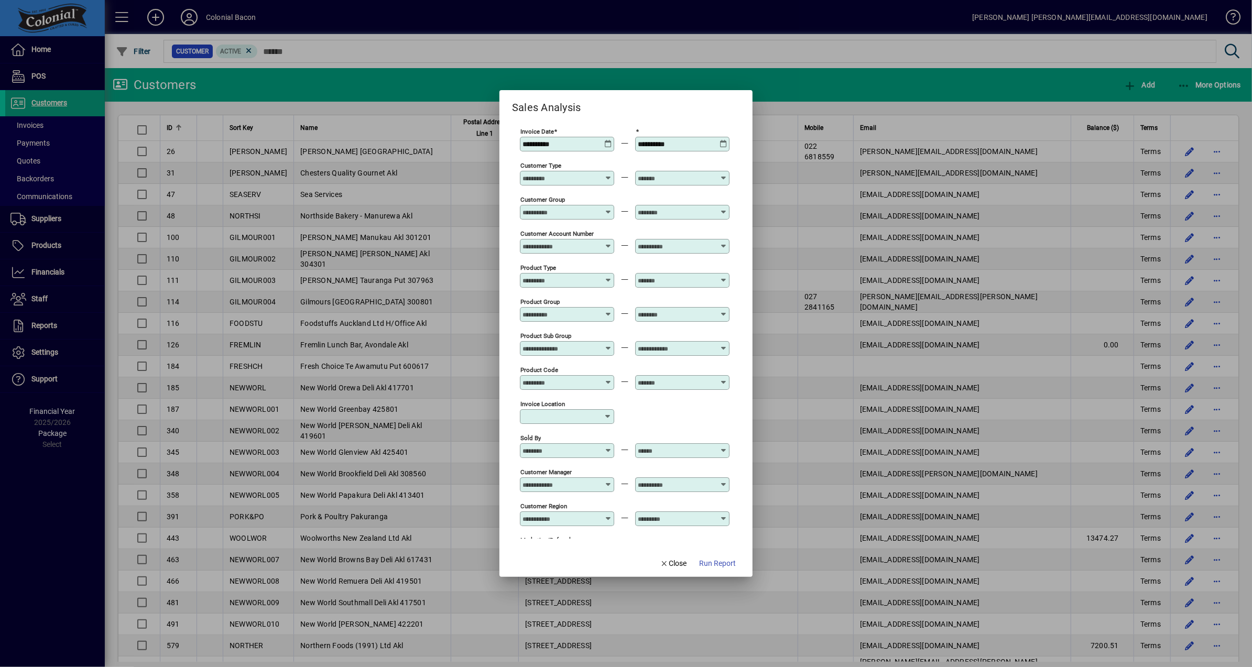
click at [605, 140] on icon at bounding box center [608, 140] width 8 height 0
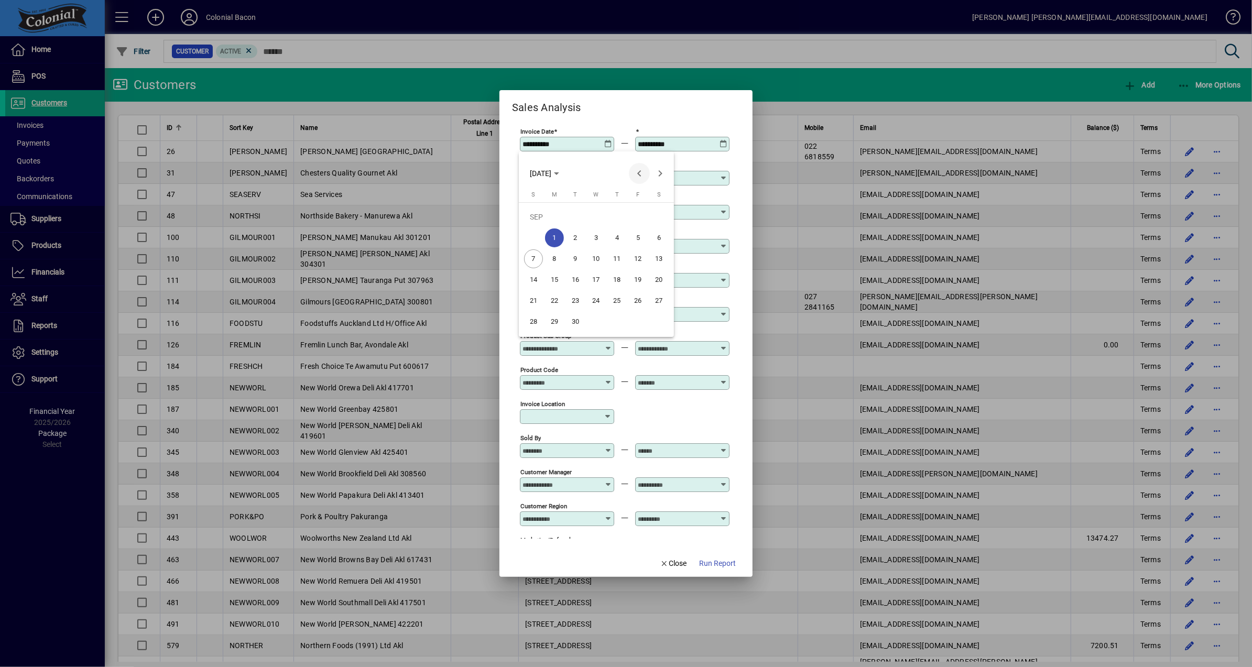
click at [639, 175] on span "Previous month" at bounding box center [639, 173] width 21 height 21
click at [556, 281] on span "19" at bounding box center [554, 279] width 19 height 19
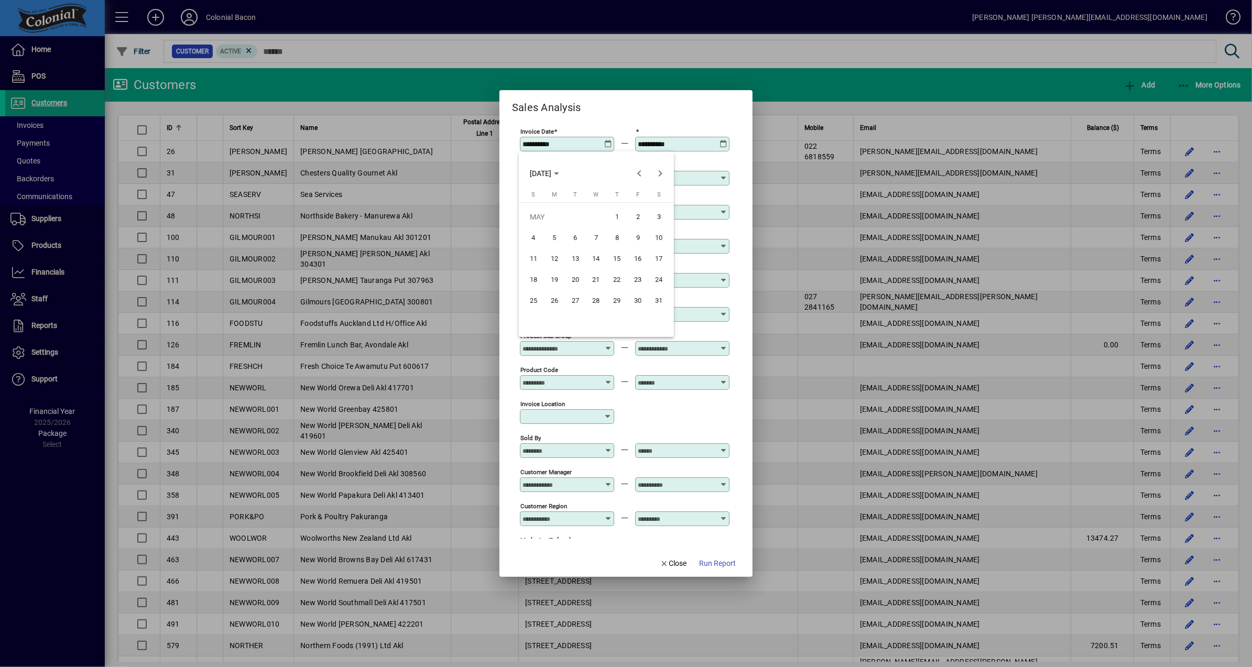
type input "**********"
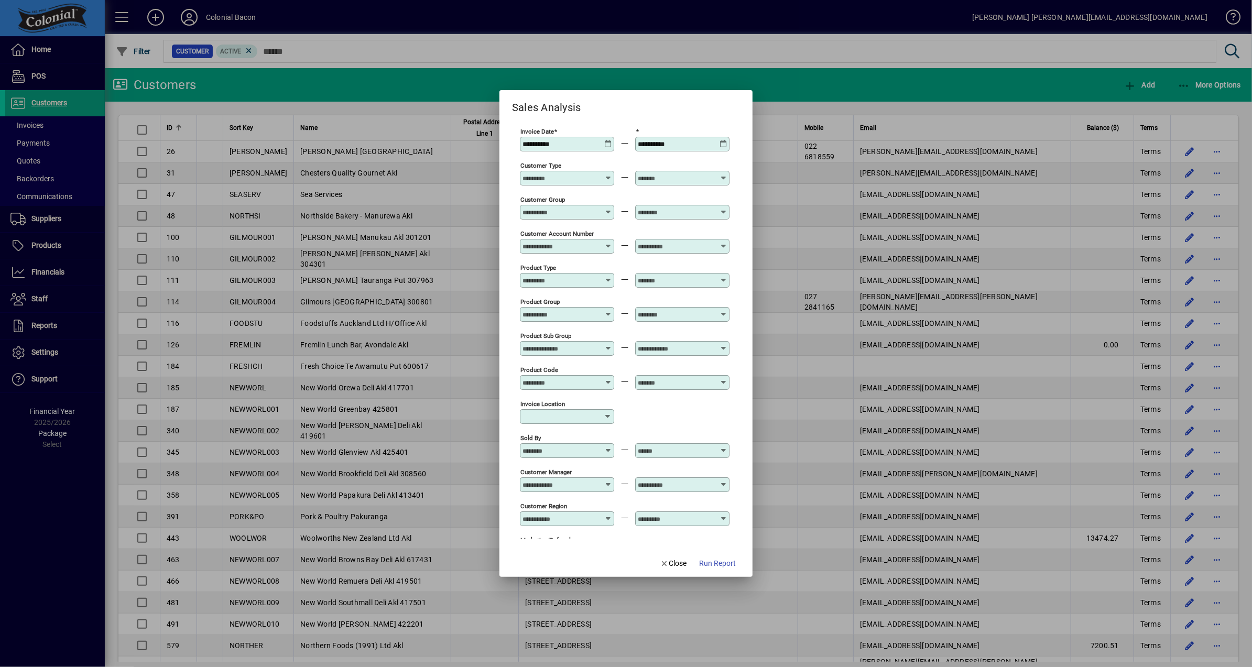
click at [724, 140] on icon at bounding box center [724, 140] width 8 height 0
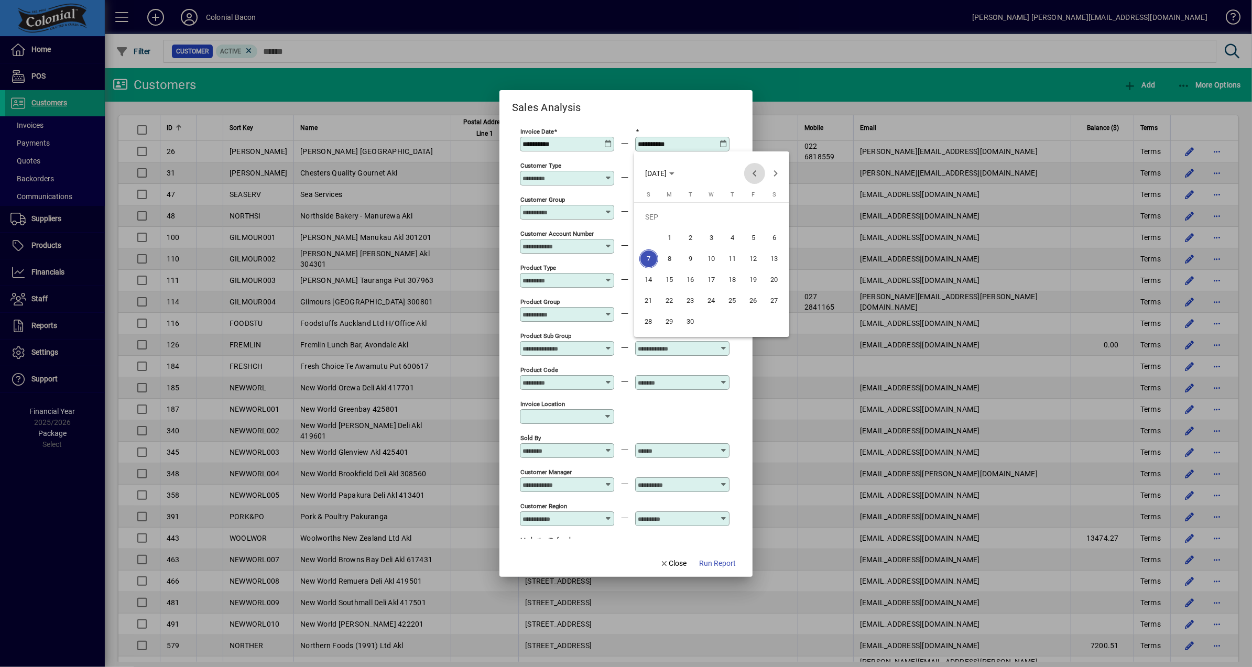
click at [756, 174] on span "Previous month" at bounding box center [754, 173] width 21 height 21
click at [756, 280] on span "23" at bounding box center [753, 279] width 19 height 19
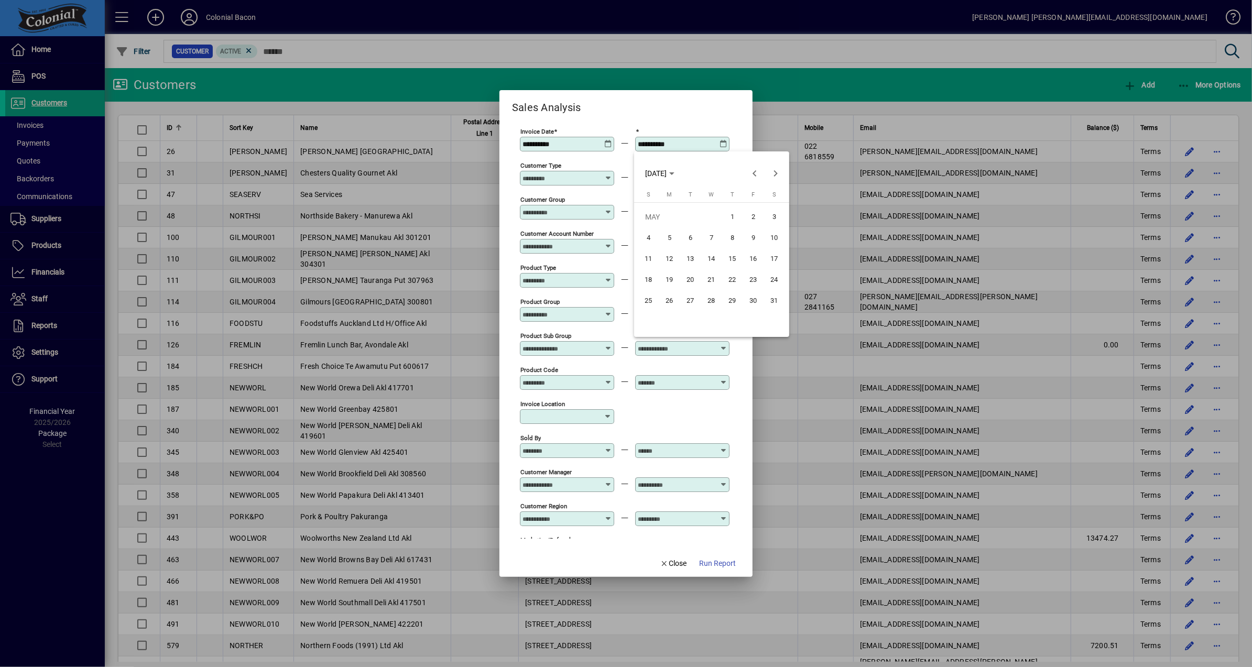
type input "**********"
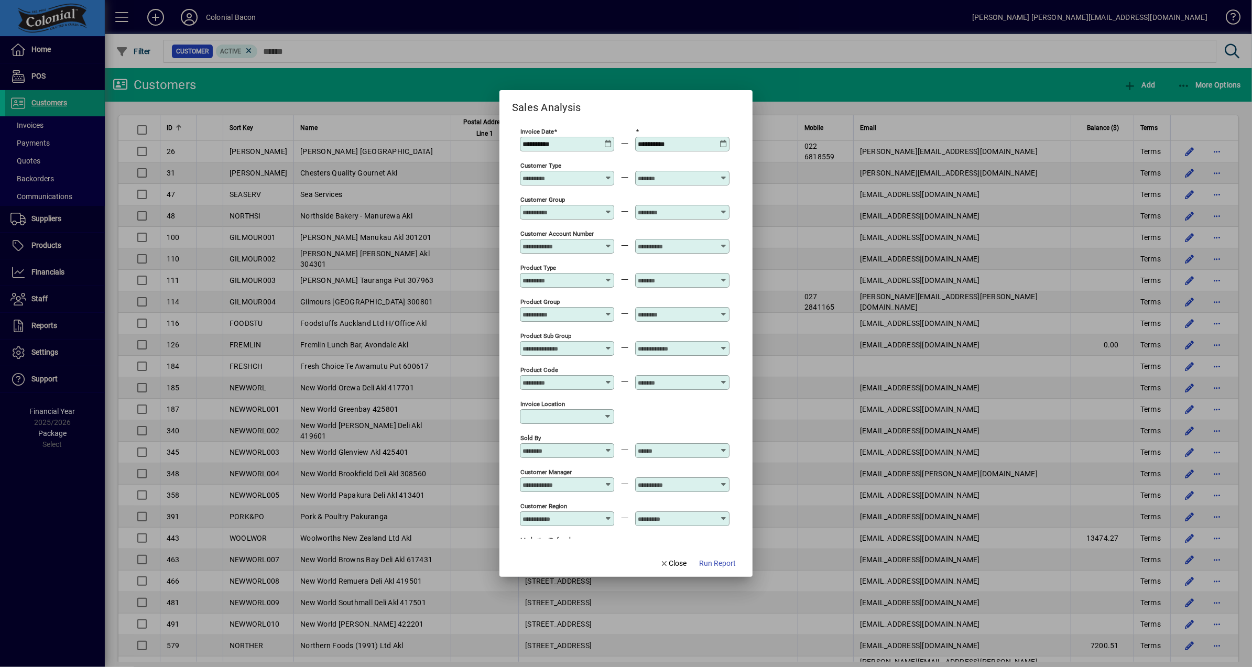
scroll to position [218, 0]
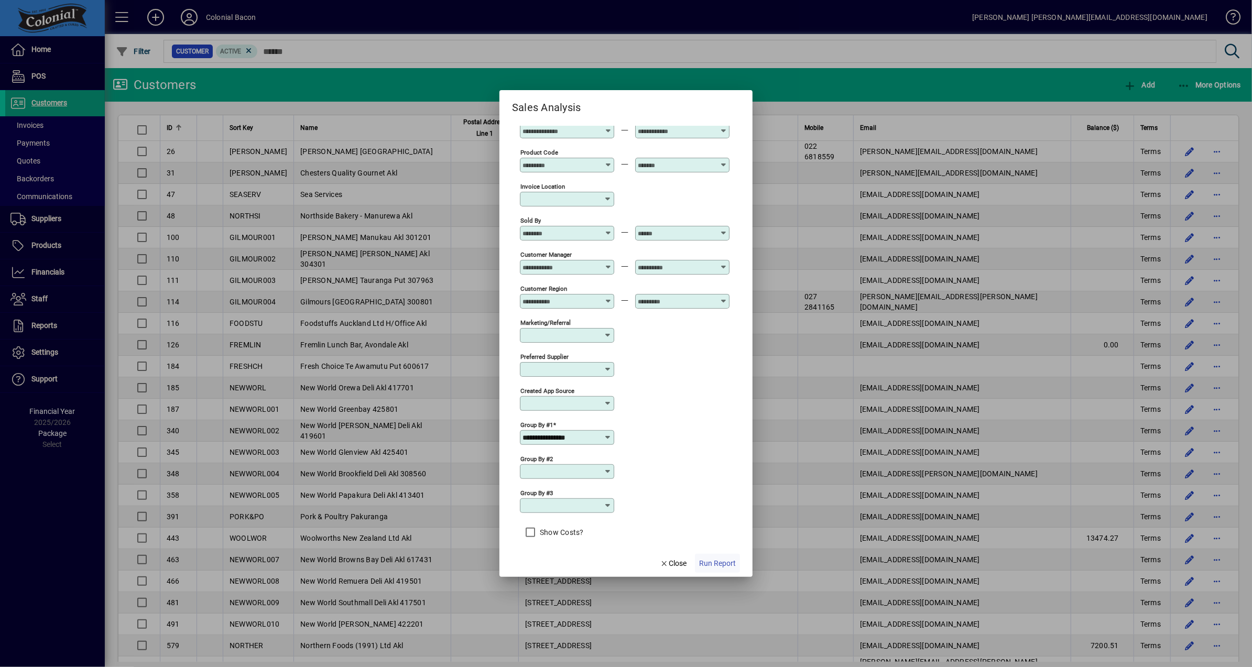
click at [716, 563] on span "Run Report" at bounding box center [717, 563] width 37 height 11
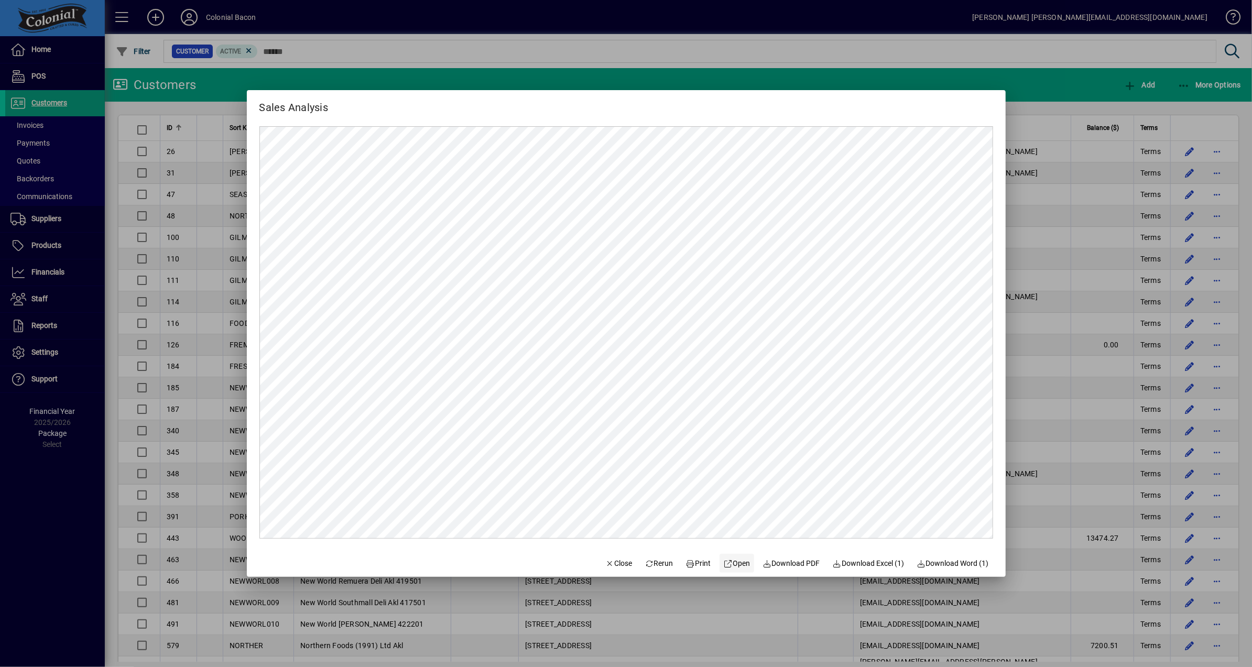
scroll to position [0, 0]
click at [607, 567] on span "Close" at bounding box center [618, 563] width 27 height 11
